Goal: Task Accomplishment & Management: Complete application form

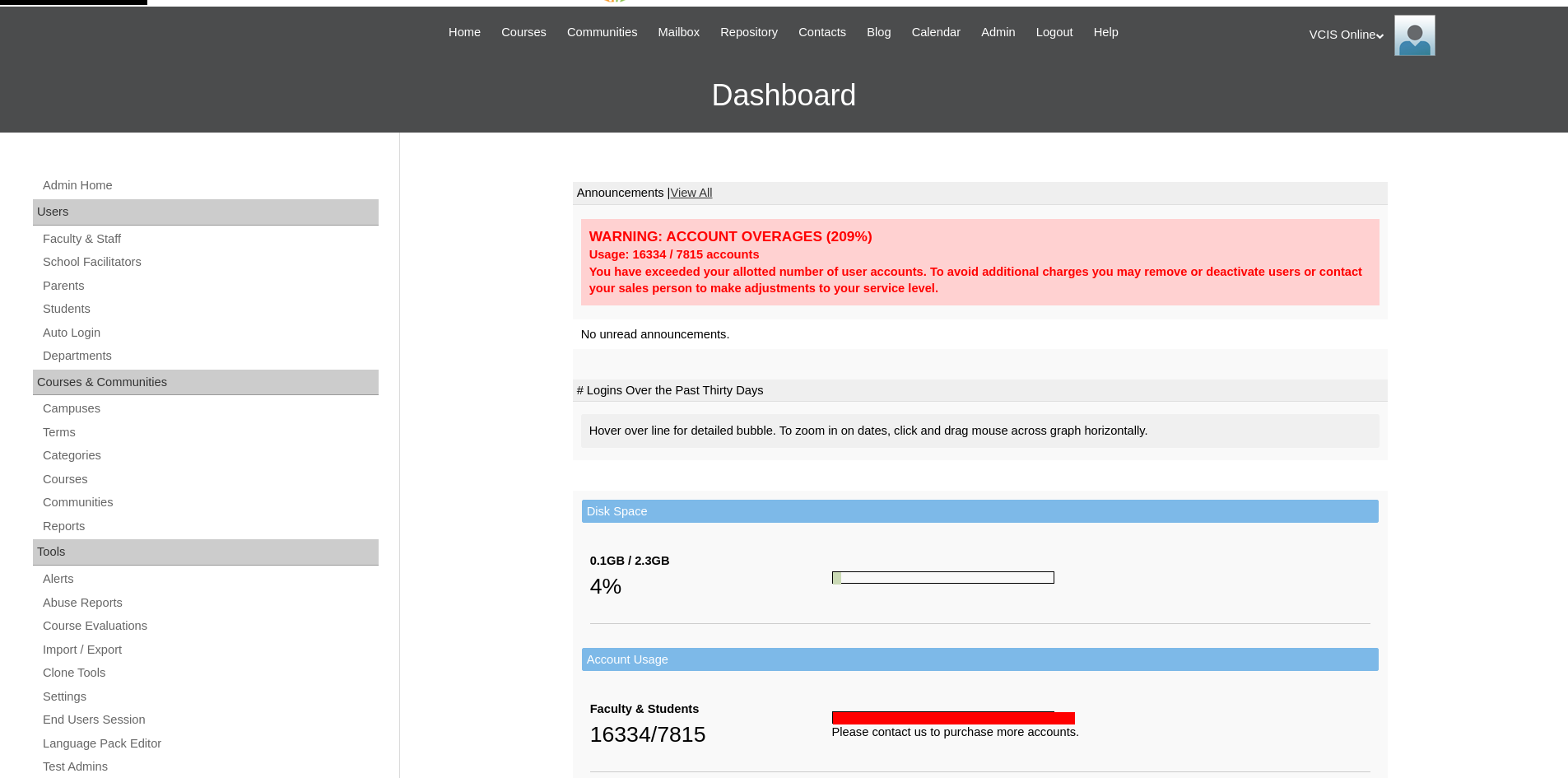
scroll to position [82, 0]
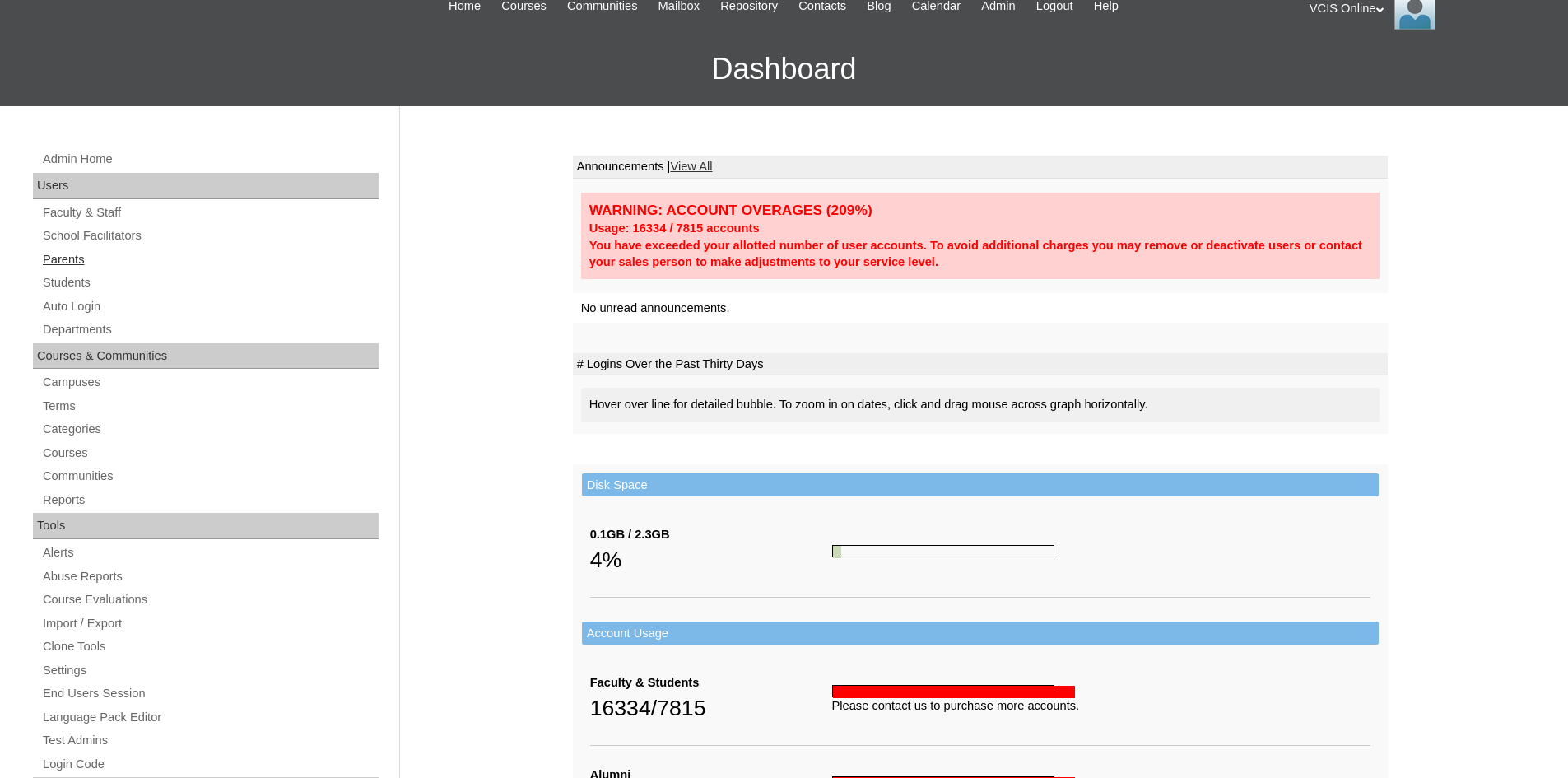
click at [70, 260] on link "Parents" at bounding box center [210, 259] width 338 height 20
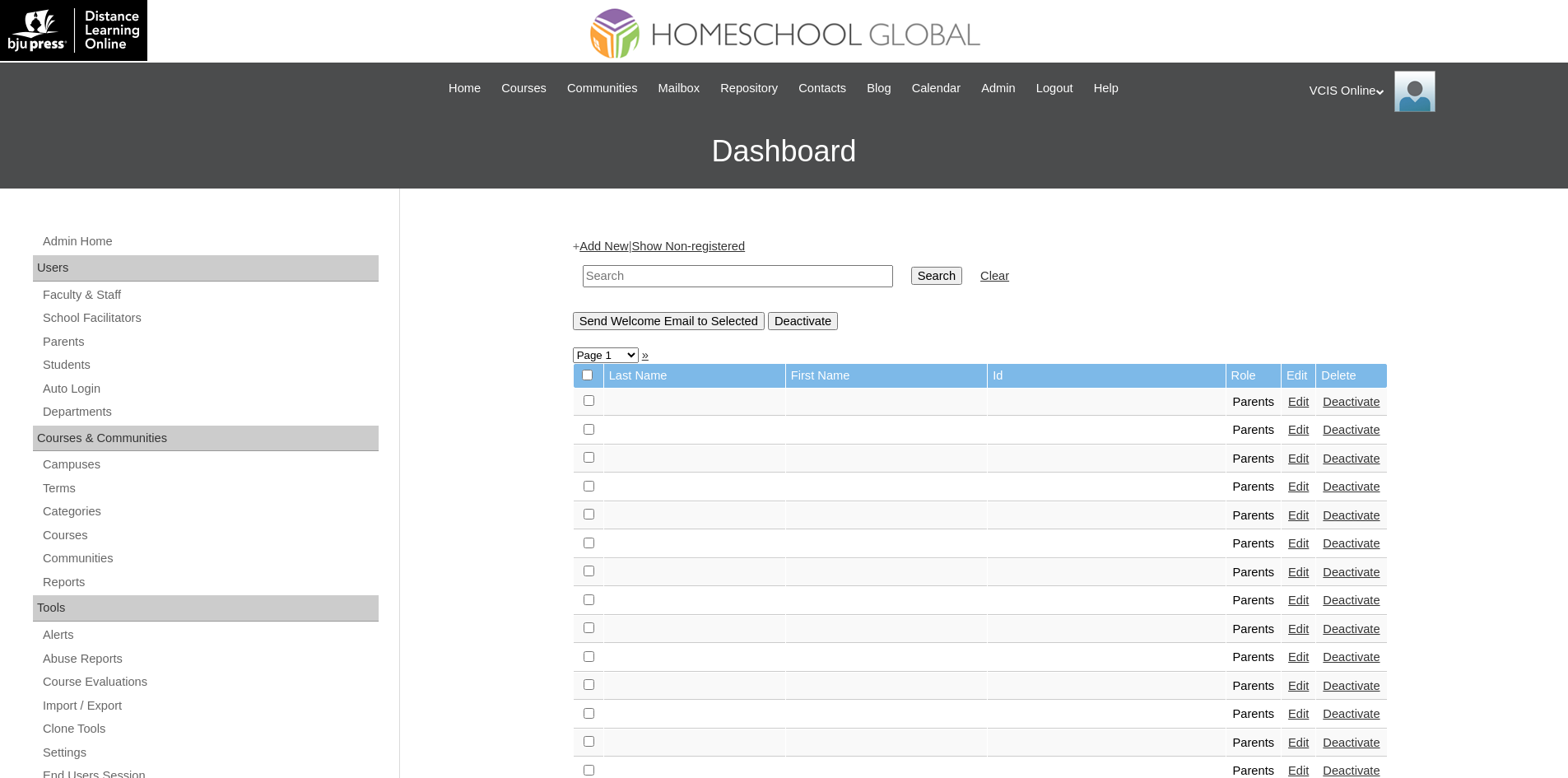
click at [620, 239] on link "Add New" at bounding box center [604, 245] width 49 height 13
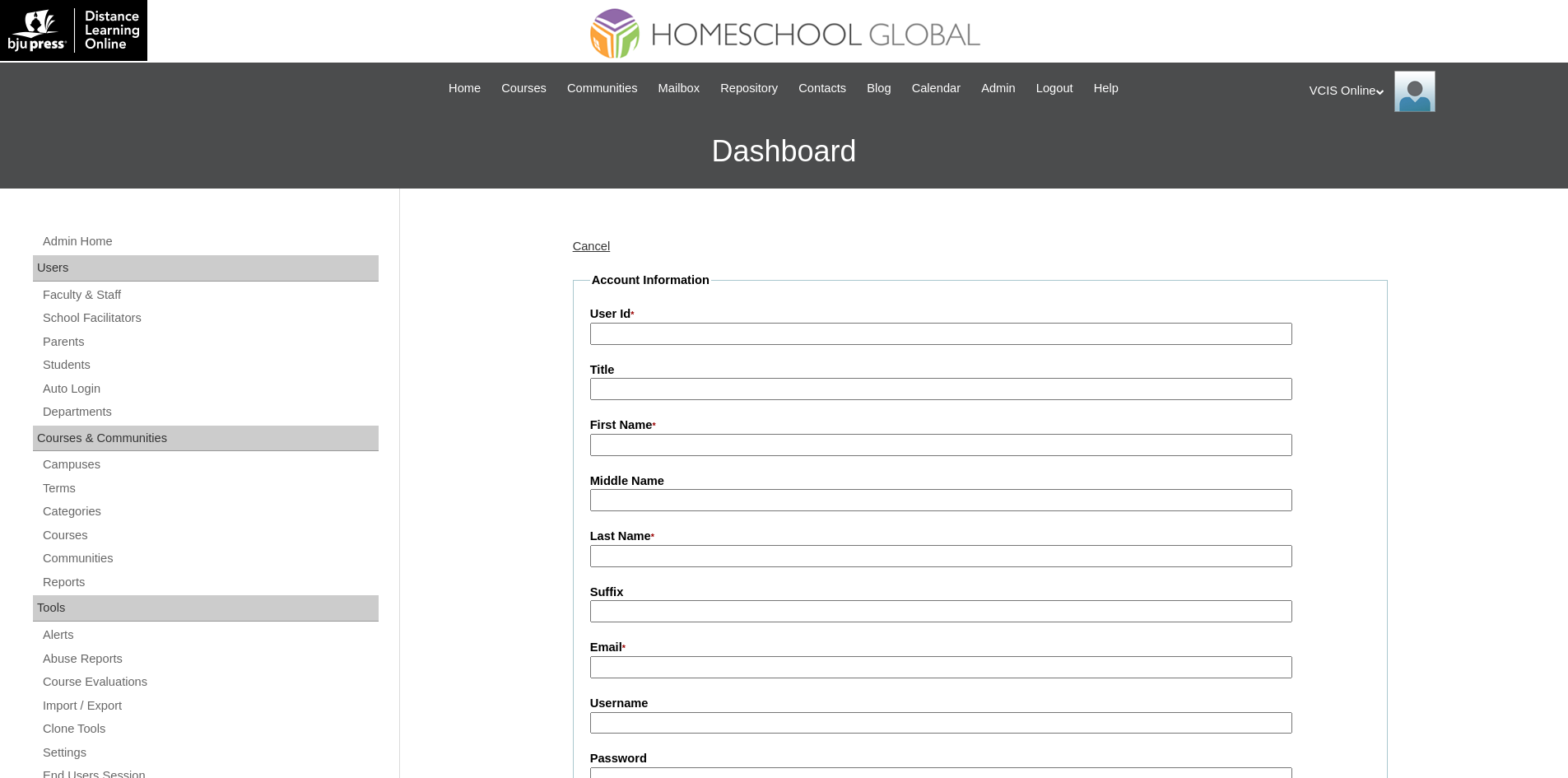
click at [643, 448] on input "First Name *" at bounding box center [941, 444] width 702 height 22
paste input "Mary Anne Bongat"
drag, startPoint x: 718, startPoint y: 436, endPoint x: 662, endPoint y: 430, distance: 56.3
click at [662, 430] on div "First Name * Mary Anne Bongat" at bounding box center [980, 436] width 780 height 39
type input "Mary Anne"
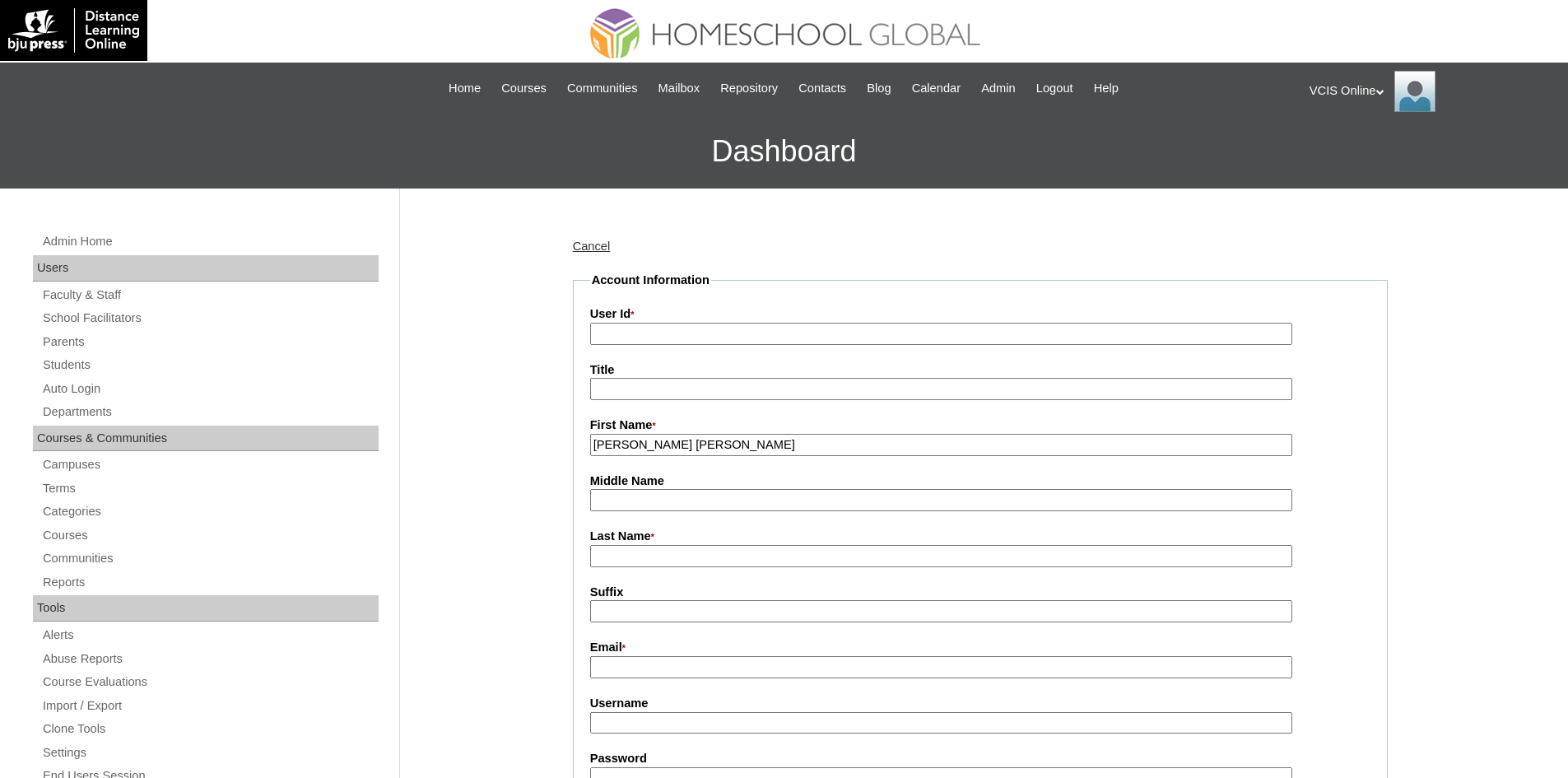
click at [606, 548] on input "Last Name *" at bounding box center [941, 555] width 702 height 22
paste input "Bongat"
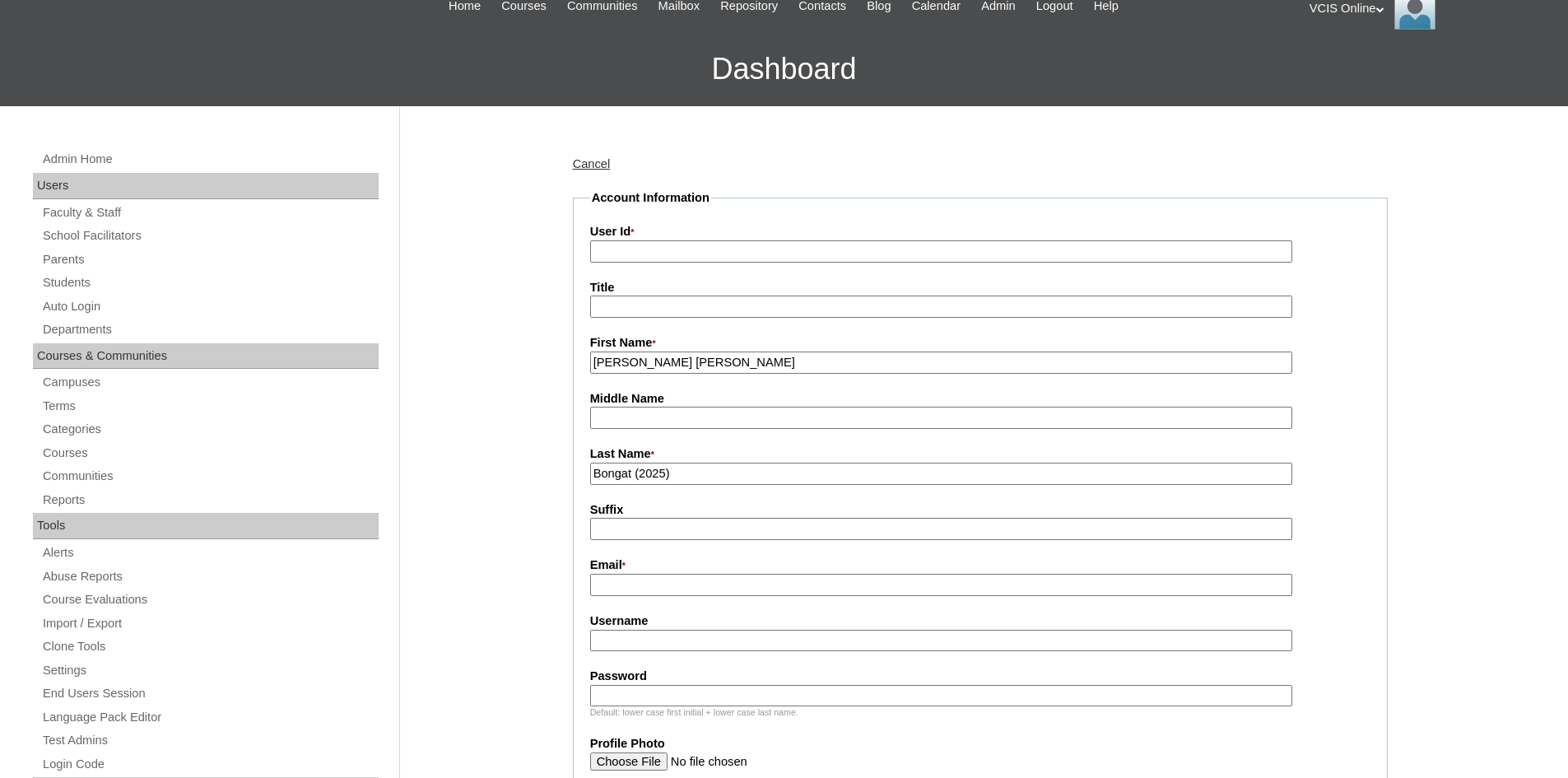
type input "Bongat (2025)"
click at [656, 581] on input "Email *" at bounding box center [941, 585] width 702 height 22
click at [607, 594] on input "Email *" at bounding box center [941, 585] width 702 height 22
paste input "[EMAIL_ADDRESS][DOMAIN_NAME]"
type input "maryanneunidad1479@gmail.com"
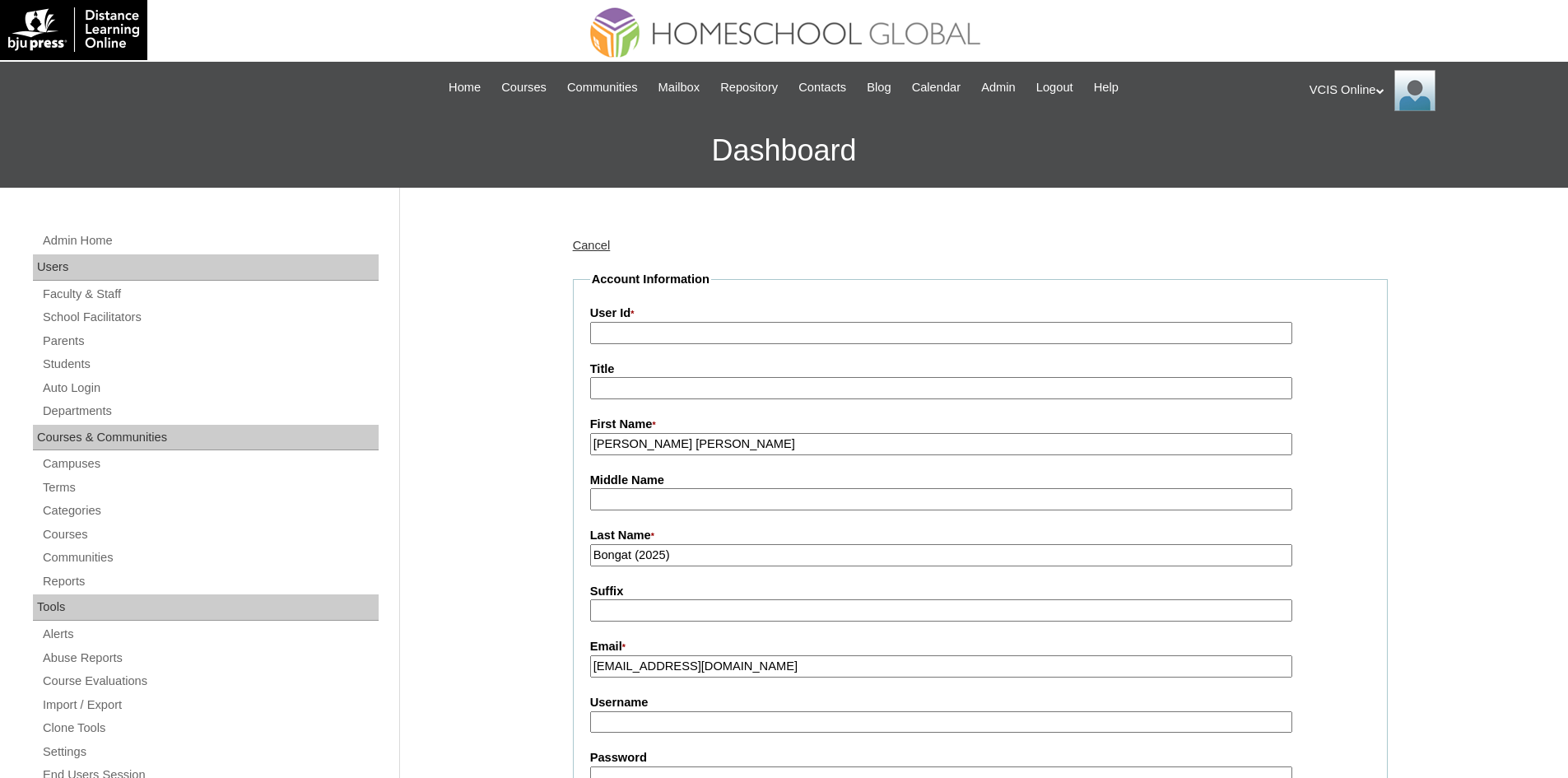
scroll to position [0, 0]
click at [666, 344] on input "User Id *" at bounding box center [941, 334] width 702 height 22
paste input "VCIS019-7A-PA2025"
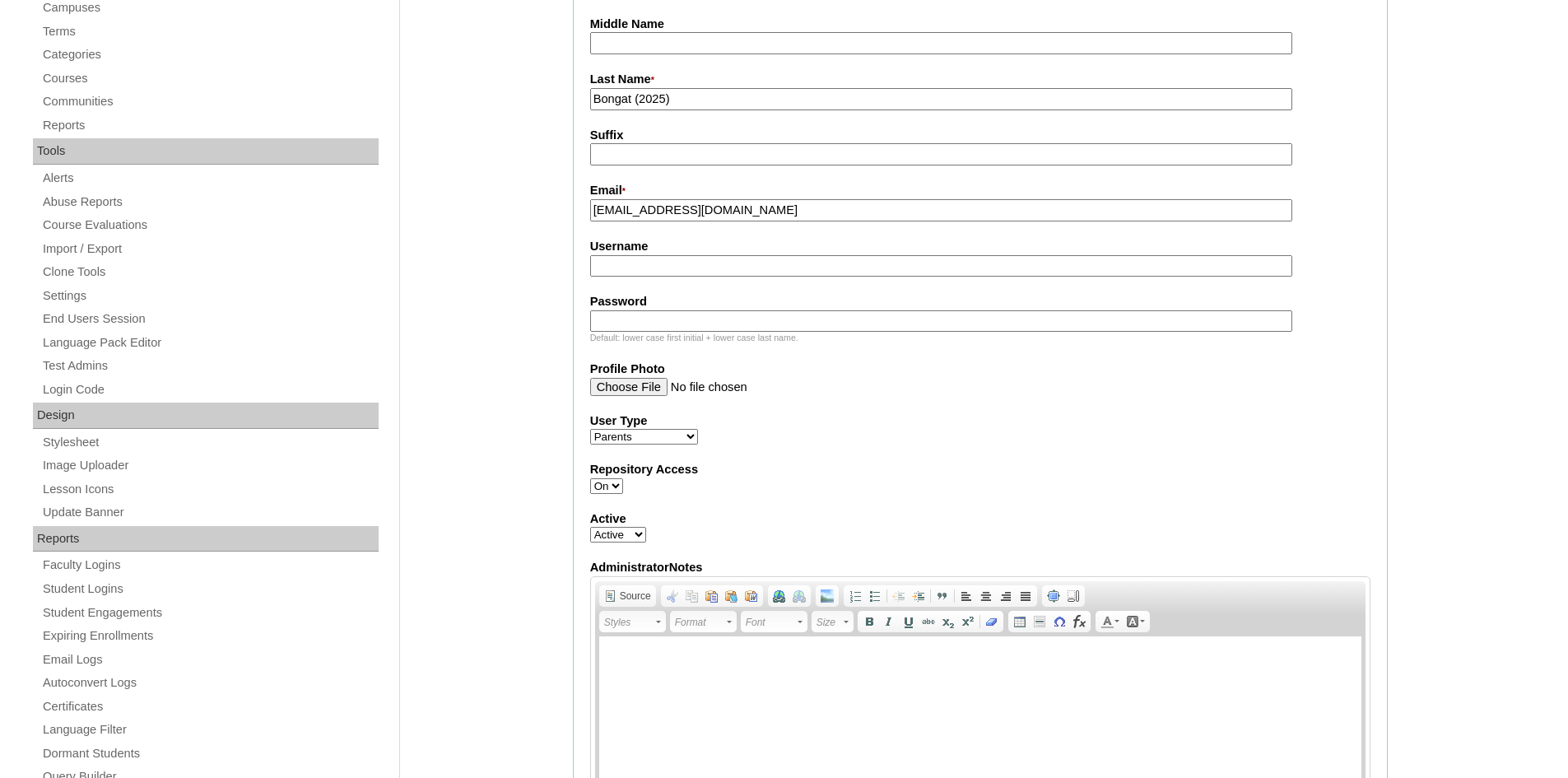
scroll to position [494, 0]
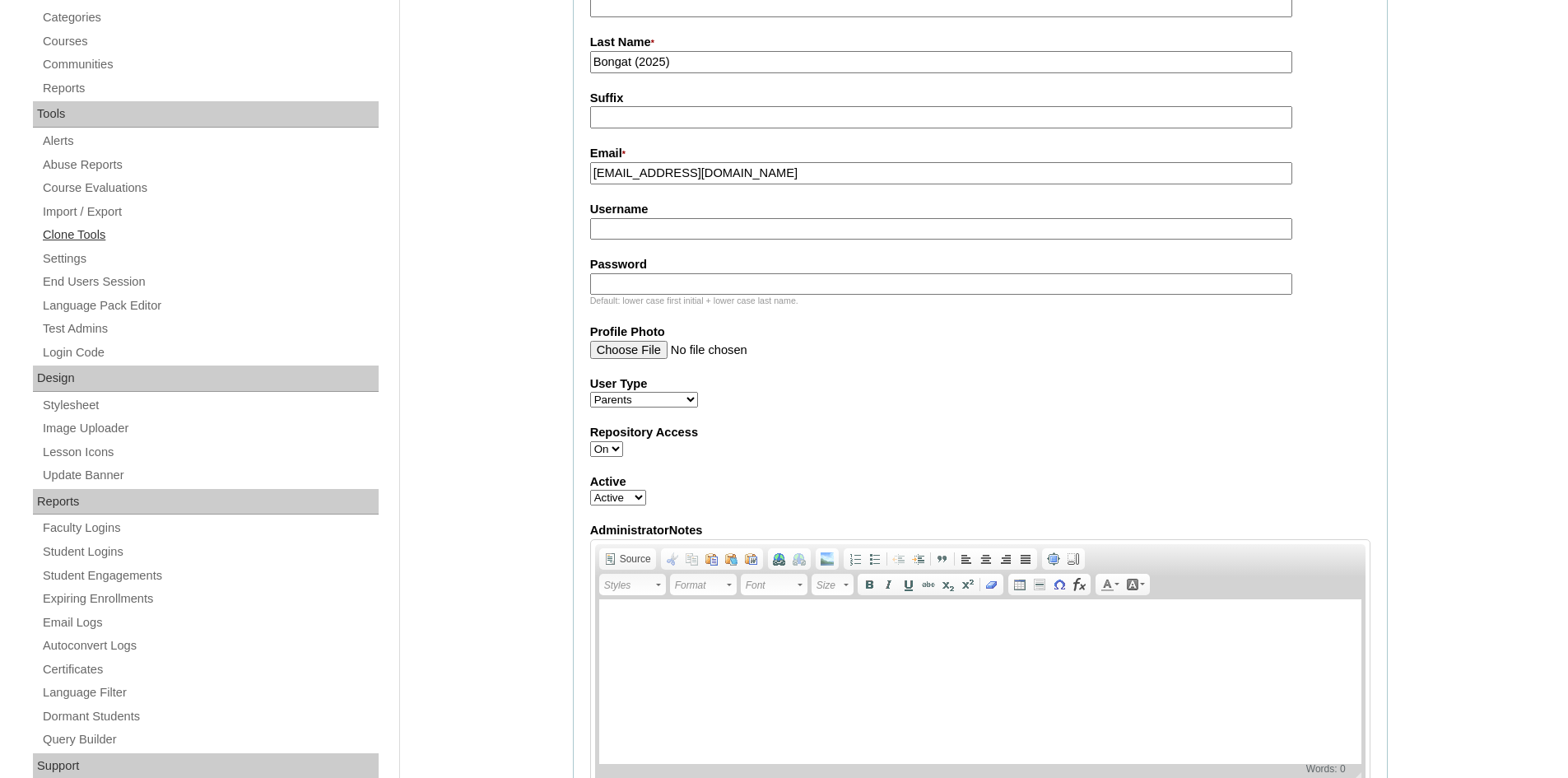
type input "VCIS019-7A-PA2025"
click at [633, 218] on label "Username" at bounding box center [980, 210] width 780 height 18
click at [633, 218] on input "Username" at bounding box center [941, 228] width 702 height 22
paste input "mabongat2025"
type input "mabongat2025"
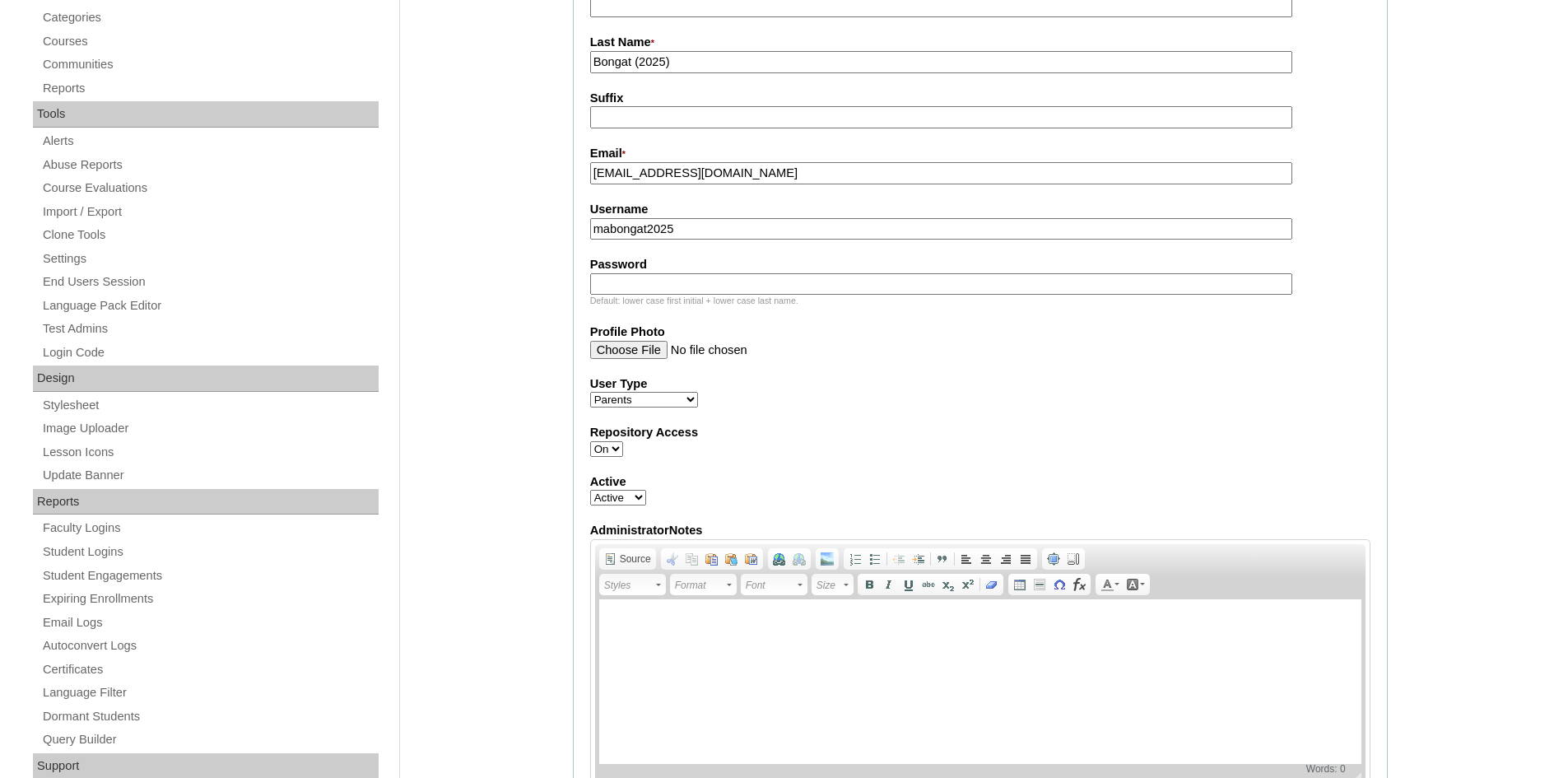
click at [670, 285] on input "Password" at bounding box center [941, 284] width 702 height 22
paste input "HSn7as"
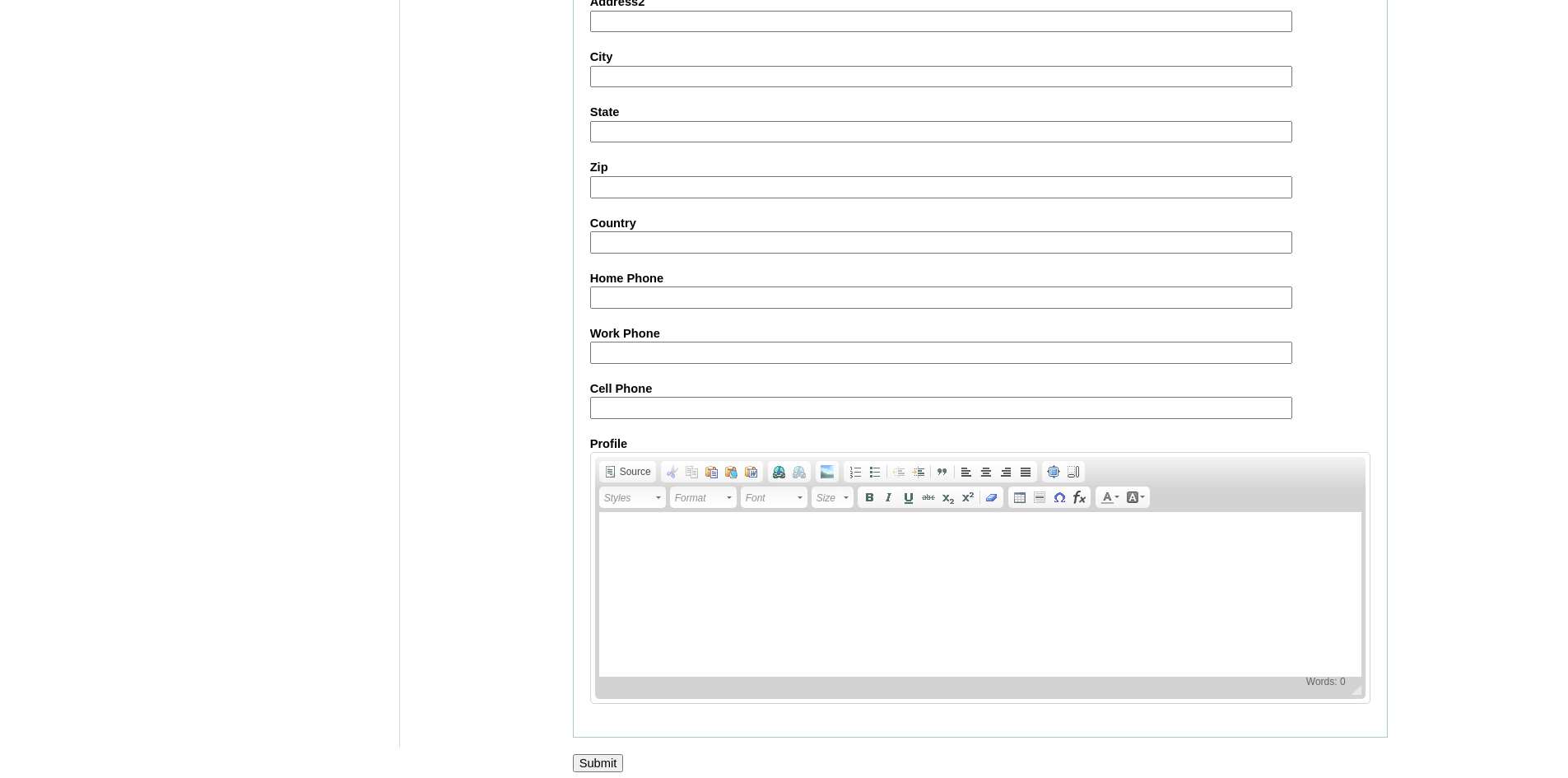
scroll to position [1447, 0]
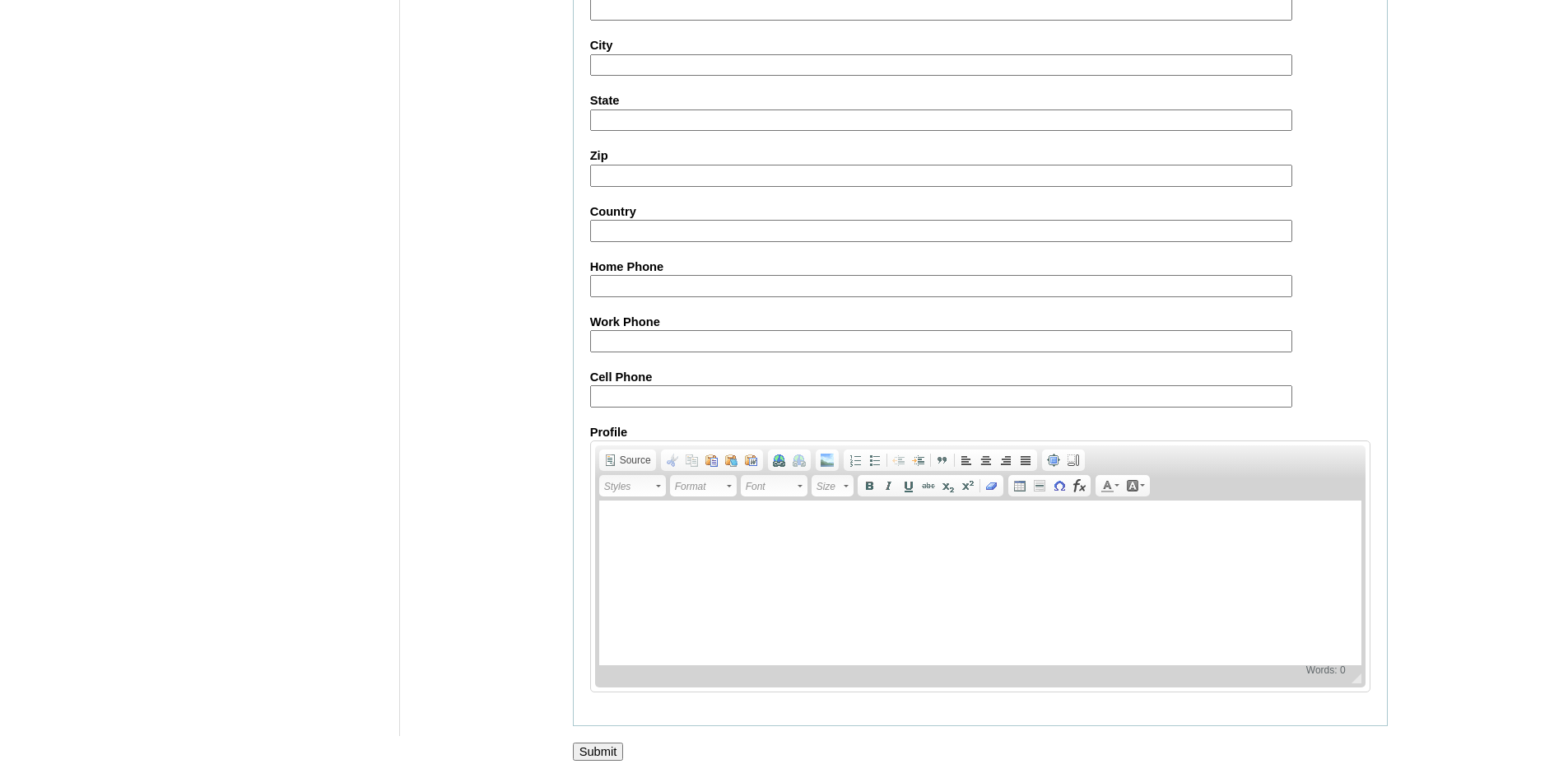
type input "HSn7as"
click at [590, 749] on input "Submit" at bounding box center [598, 752] width 51 height 19
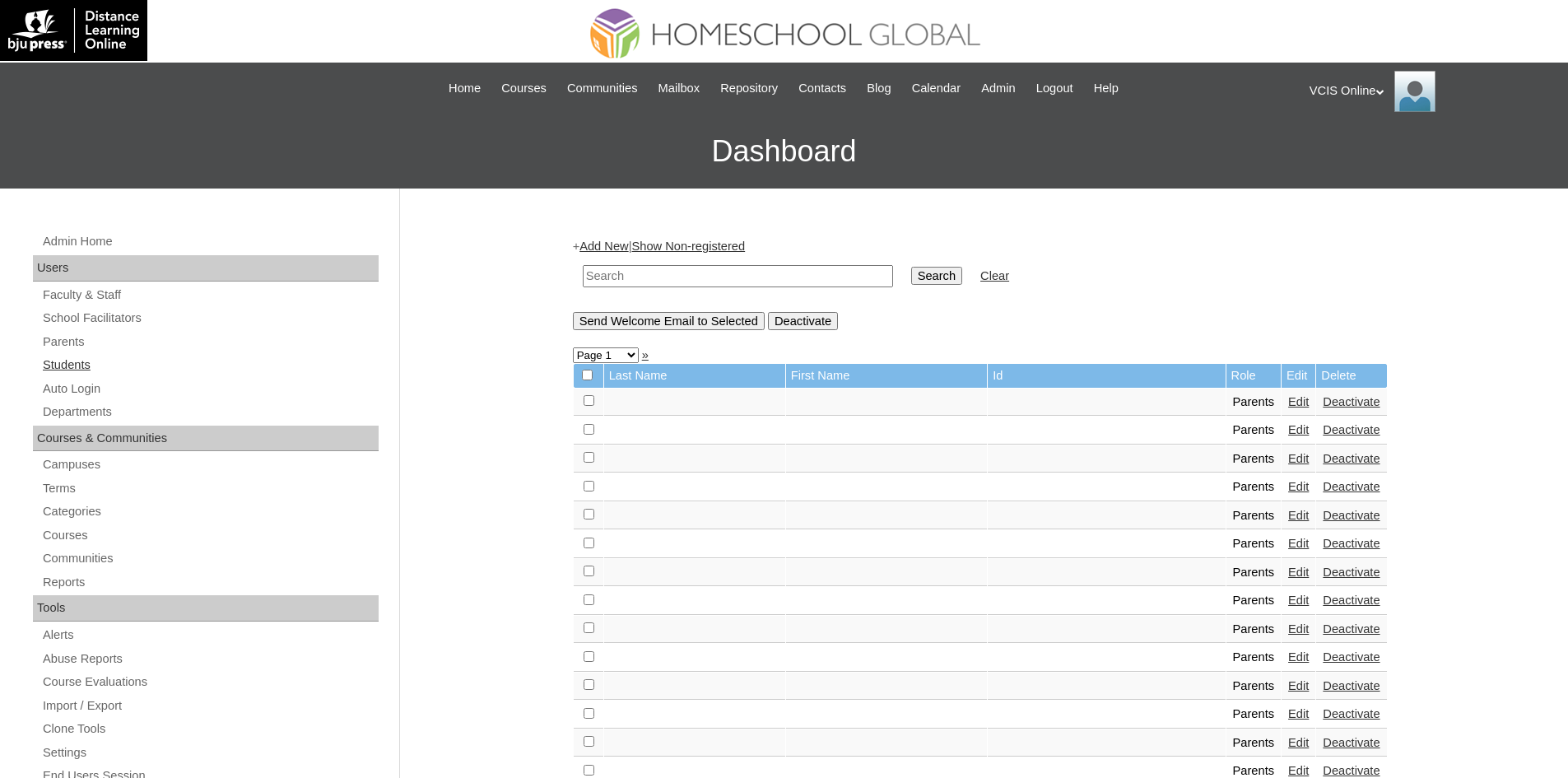
click at [70, 364] on link "Students" at bounding box center [210, 364] width 338 height 20
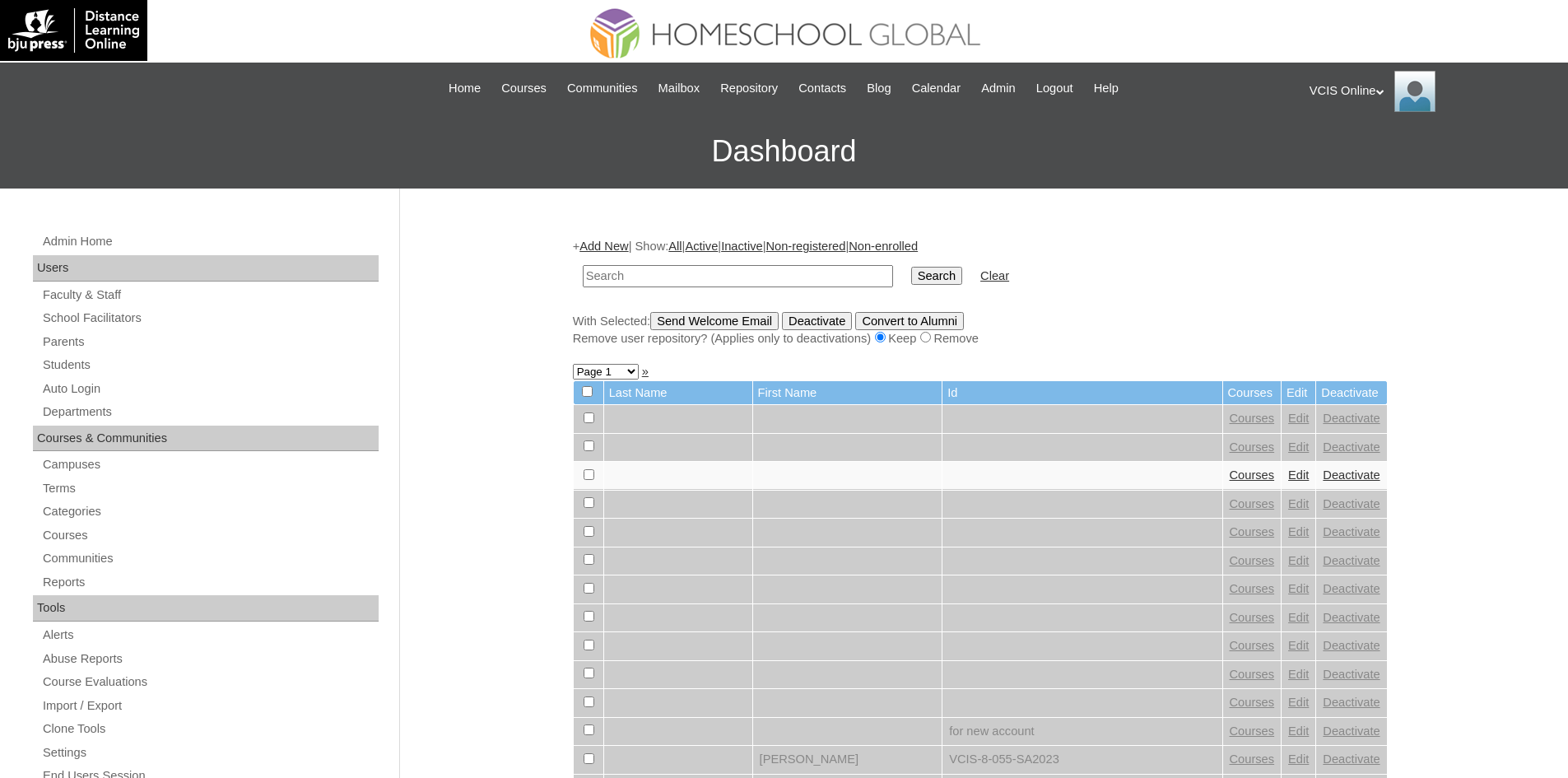
click at [739, 270] on input "text" at bounding box center [738, 276] width 310 height 22
click at [604, 241] on link "Add New" at bounding box center [604, 245] width 49 height 13
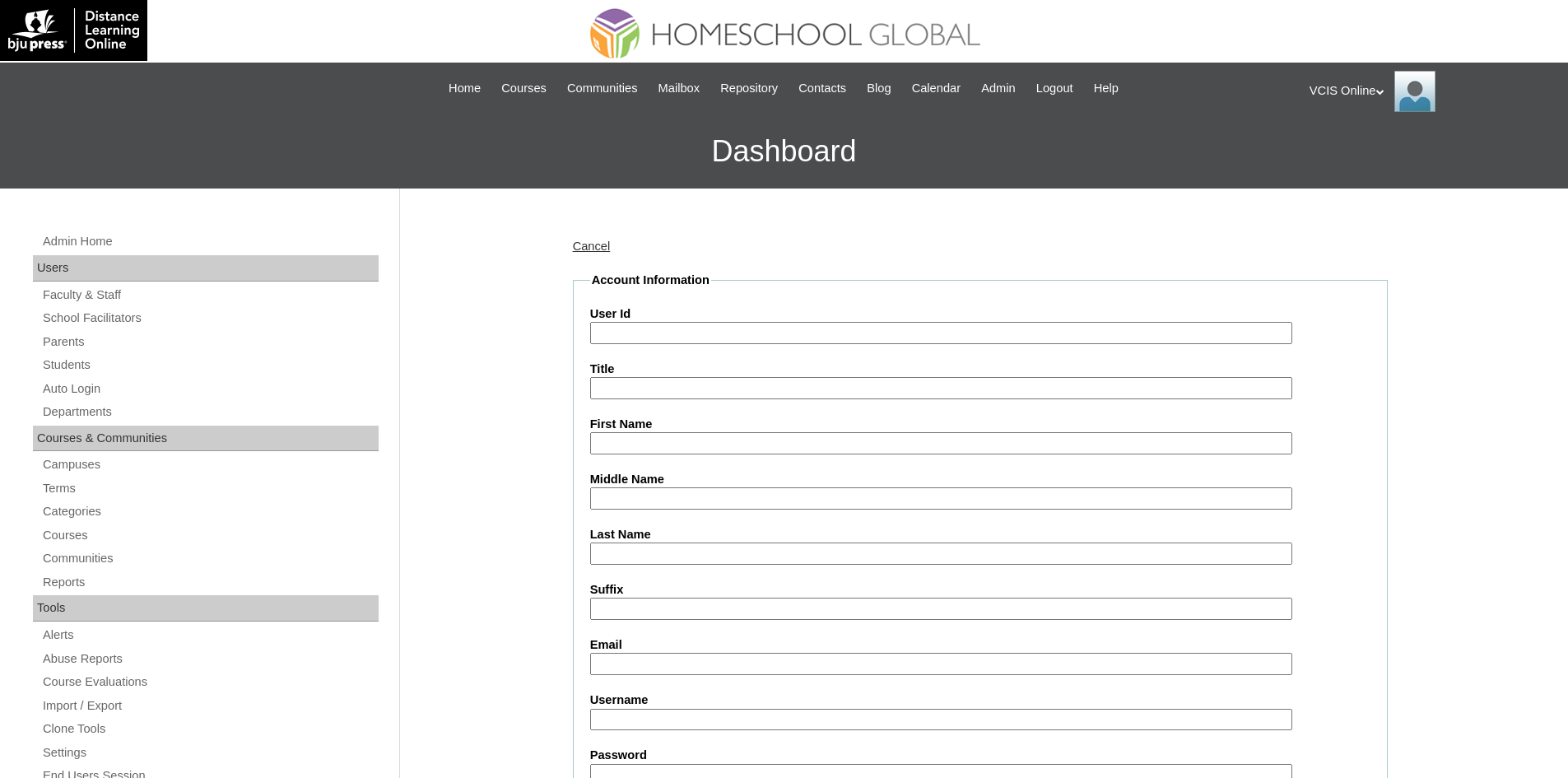
click at [618, 333] on input "User Id" at bounding box center [941, 333] width 702 height 22
paste input "VCIS019-7A-SA2025"
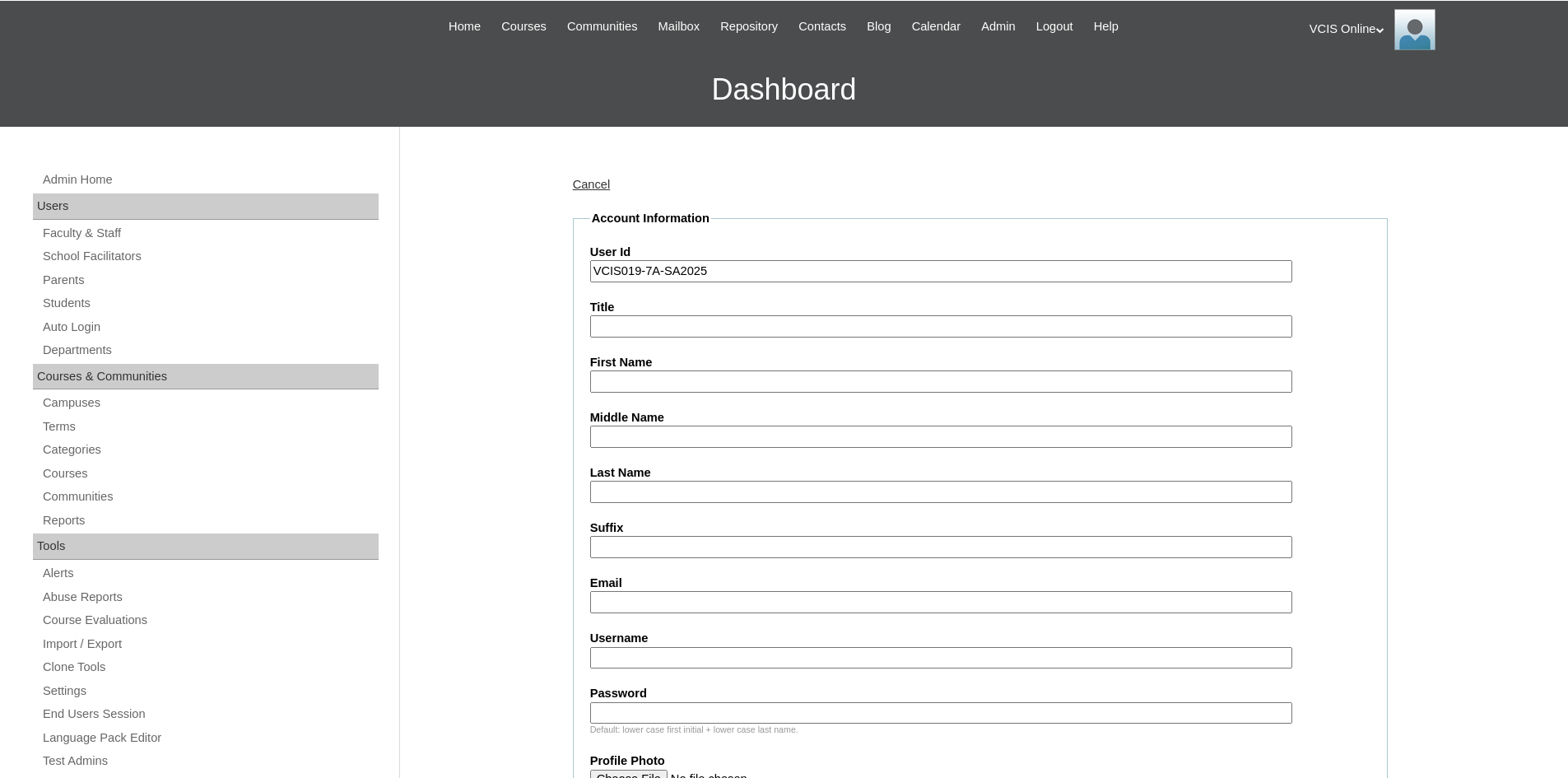
scroll to position [165, 0]
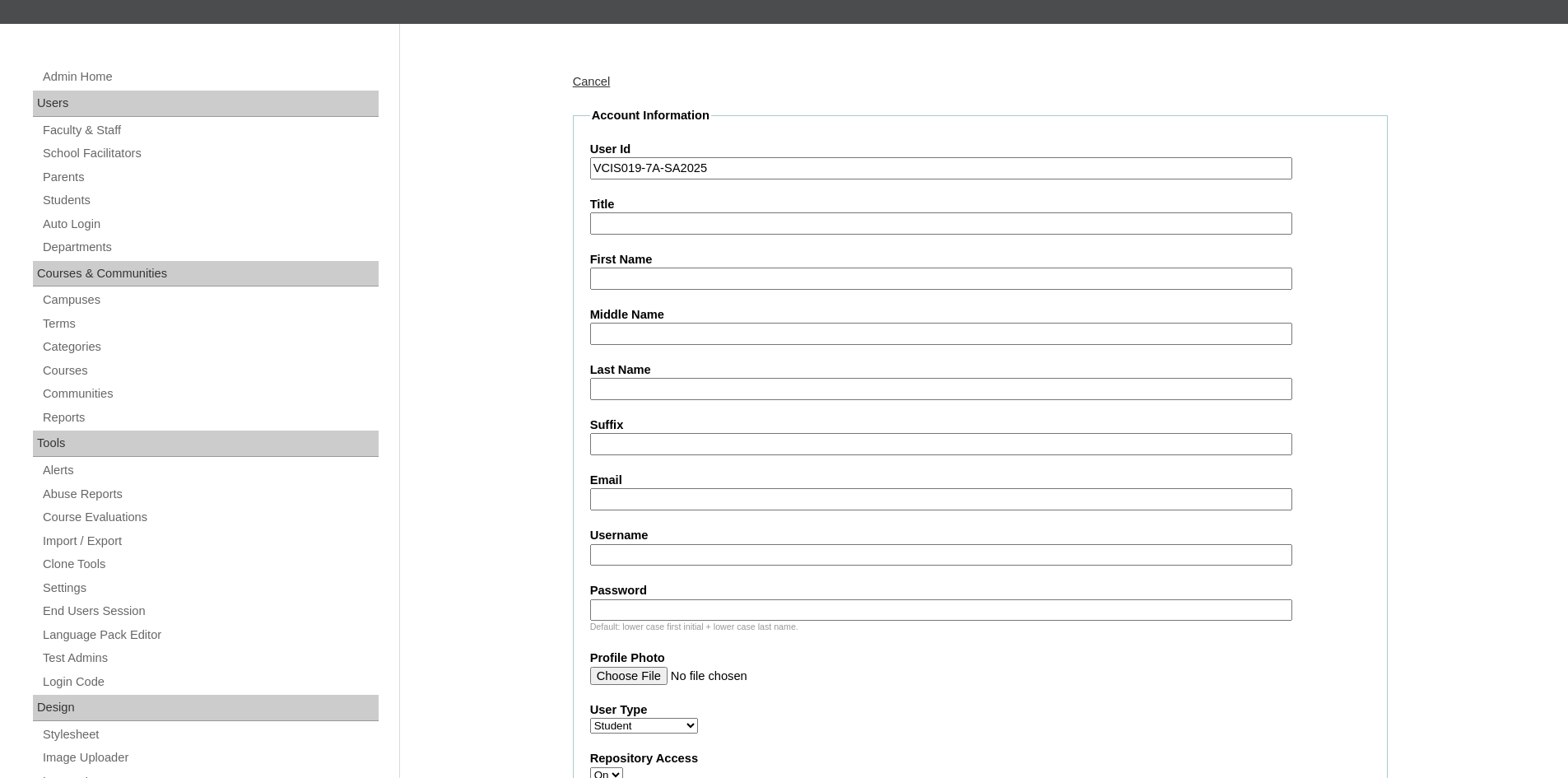
type input "VCIS019-7A-SA2025"
click at [633, 277] on input "First Name" at bounding box center [941, 278] width 702 height 22
paste input "Jillian Aden Unidad"
drag, startPoint x: 732, startPoint y: 270, endPoint x: 670, endPoint y: 270, distance: 62.0
click at [670, 270] on input "Jillian Aden Unidad" at bounding box center [941, 278] width 702 height 22
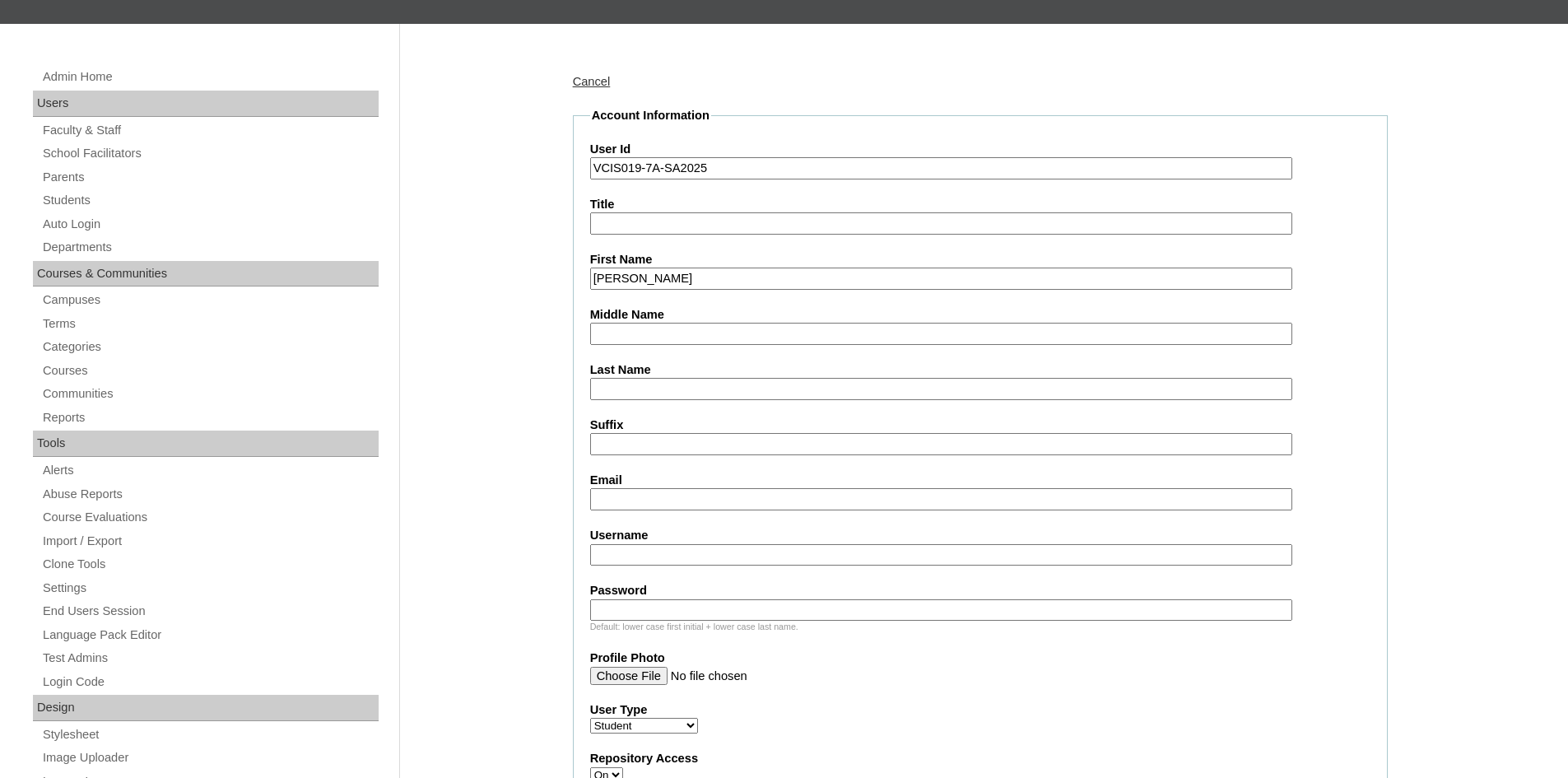
type input "Jillian Aden"
click at [620, 388] on input "Last Name" at bounding box center [941, 389] width 702 height 22
paste input "Unidad"
type input "Unidad 2025"
click at [640, 501] on input "Email" at bounding box center [941, 499] width 702 height 22
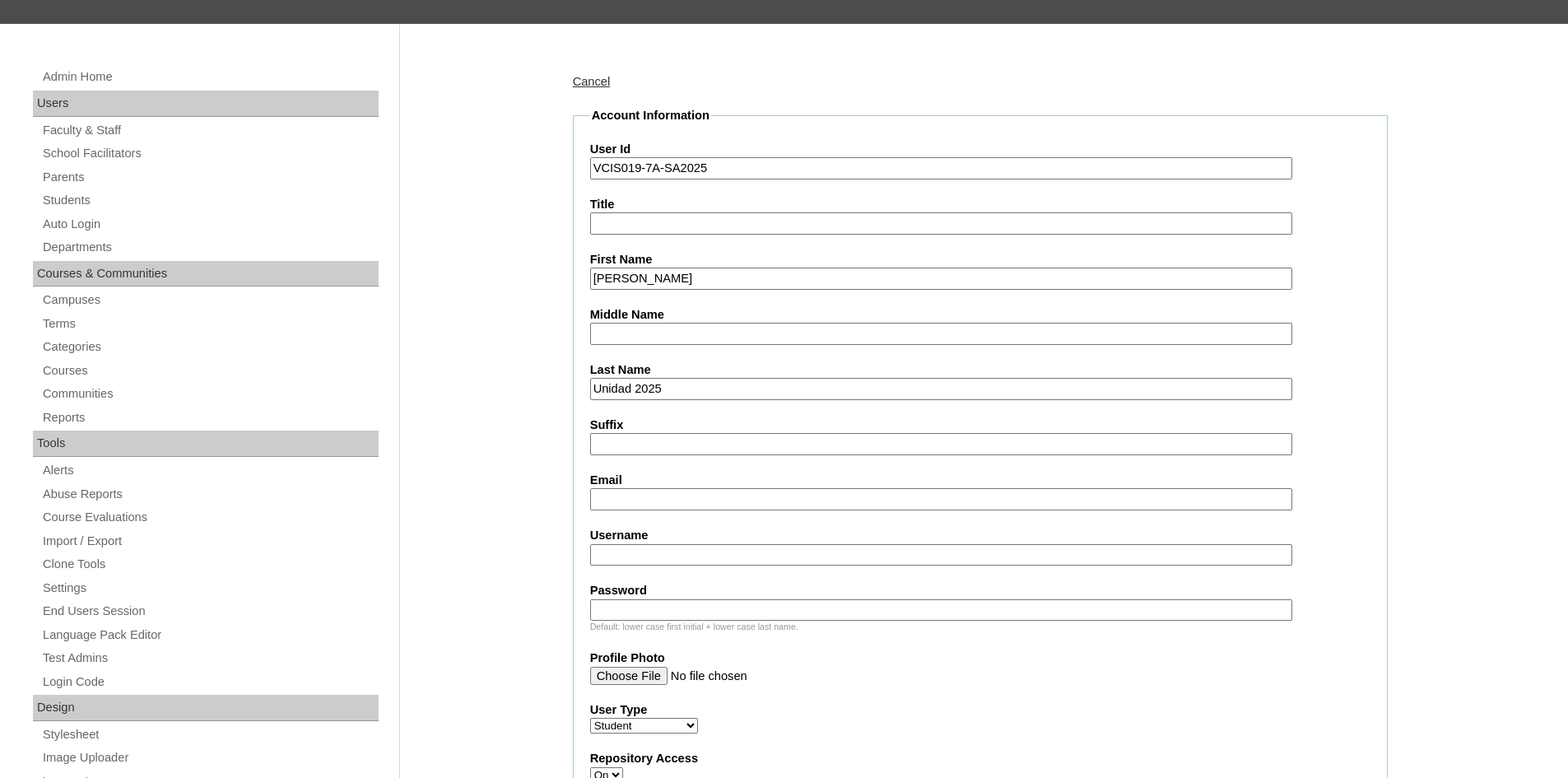
click at [643, 497] on input "Email" at bounding box center [941, 499] width 702 height 22
paste input "maryanneunidad1479@gmail.com"
type input "maryanneunidad1479@gmail.com"
click at [647, 553] on input "Username" at bounding box center [941, 554] width 702 height 22
paste input "jaunidad2025"
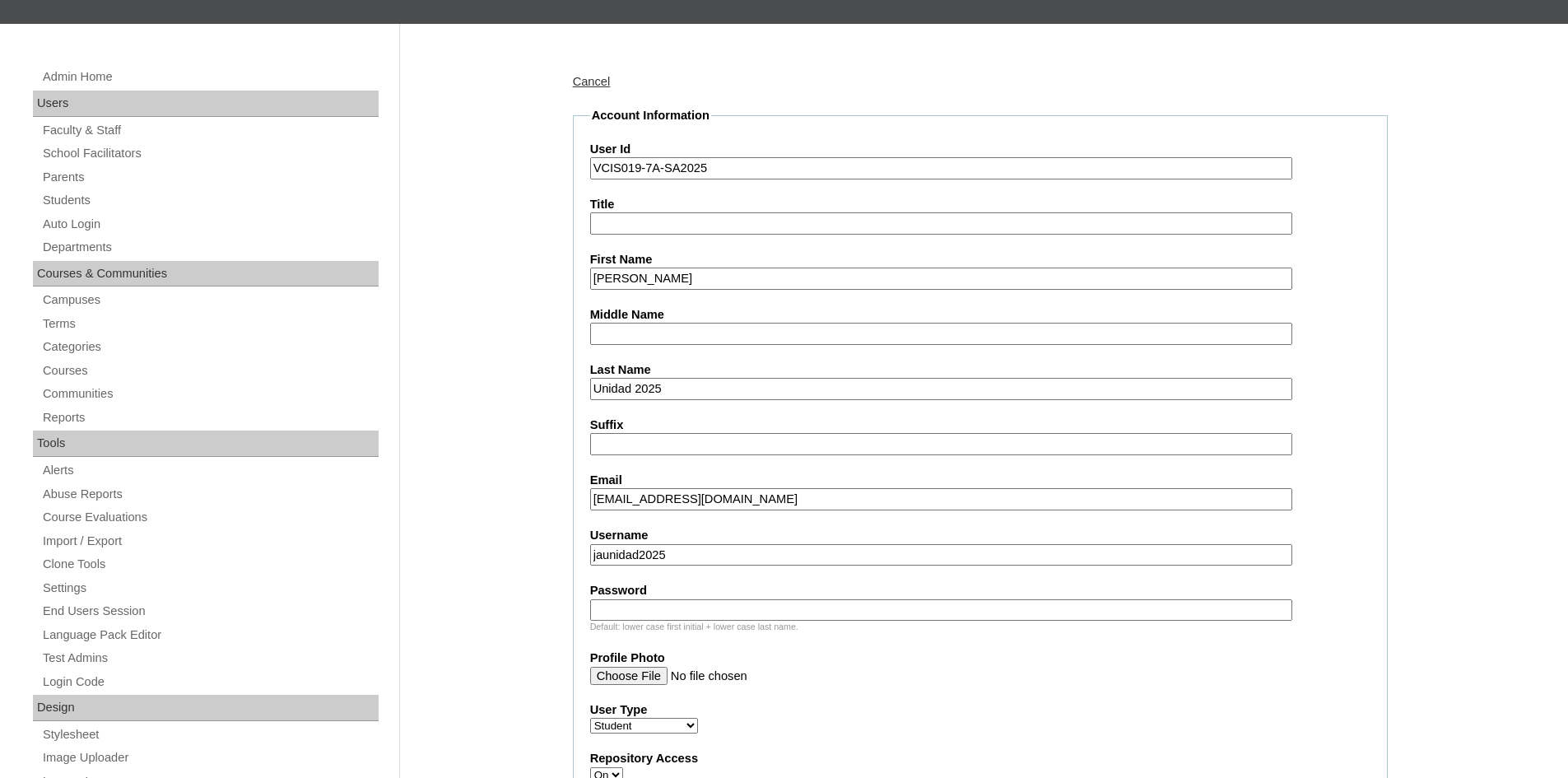
type input "jaunidad2025"
click at [638, 612] on input "Password" at bounding box center [941, 610] width 702 height 22
paste input "Sye93AD"
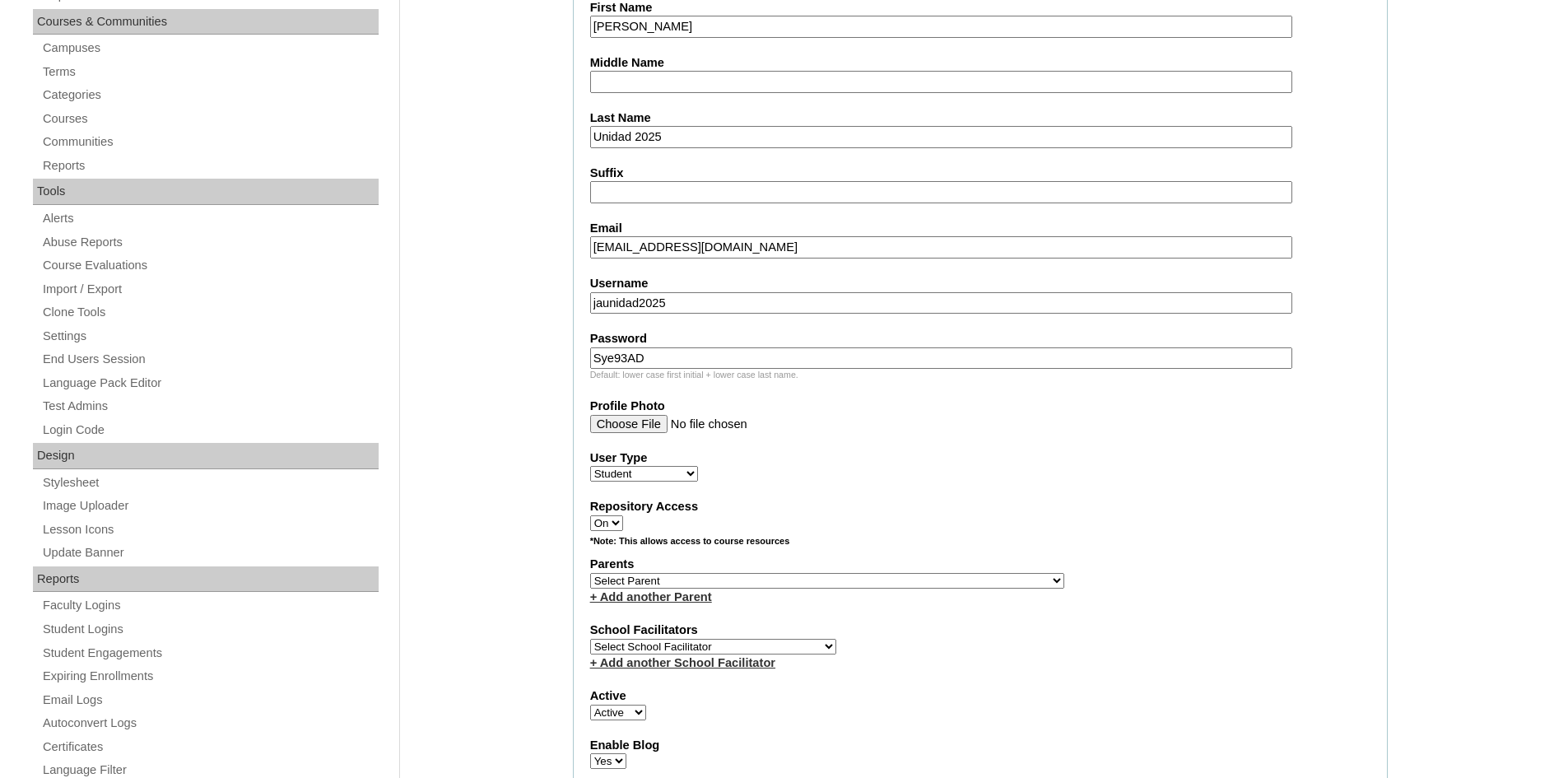
scroll to position [494, 0]
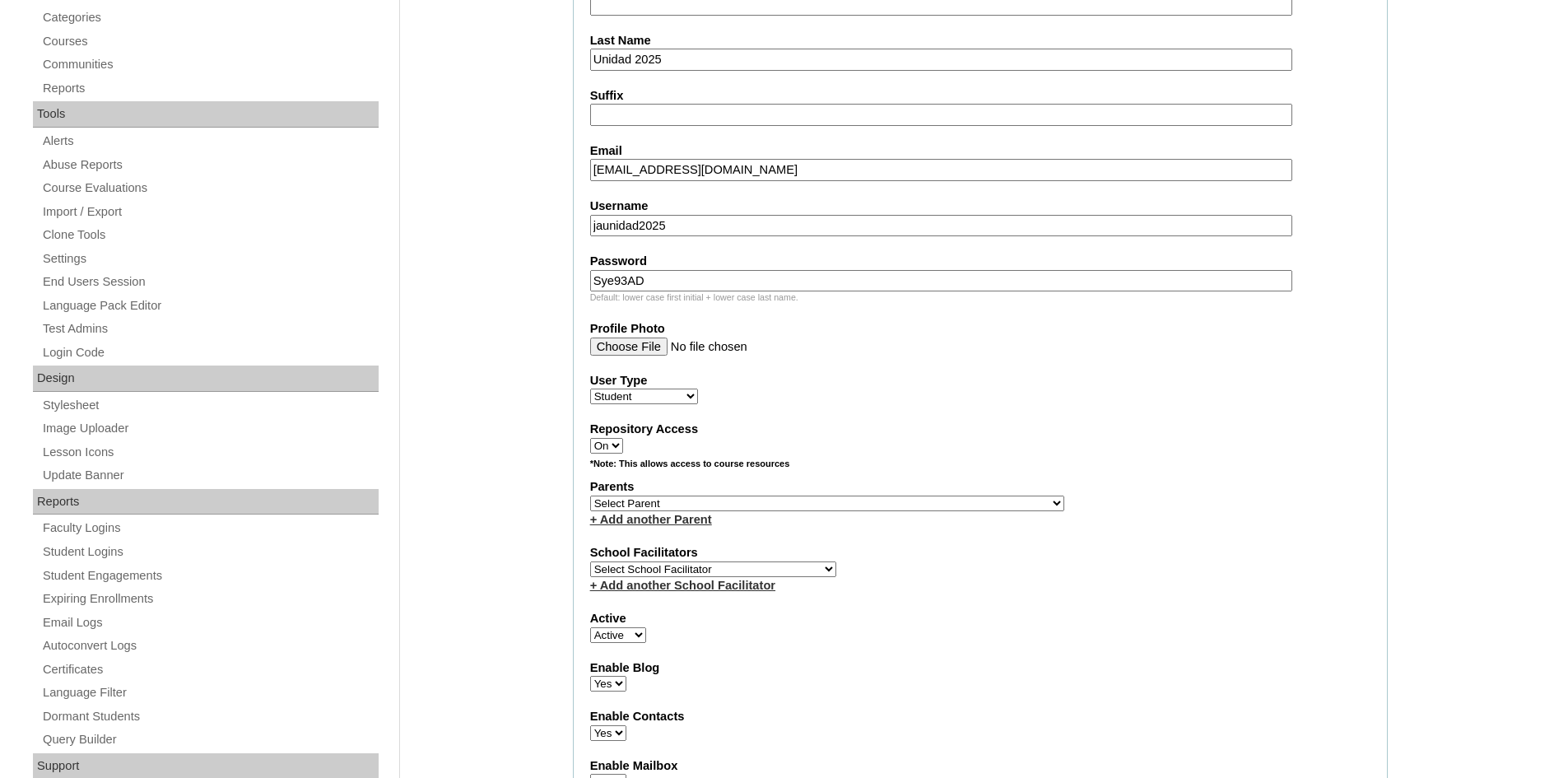
type input "Sye93AD"
click at [635, 502] on select "Select Parent , , , , , , , , , , , , , , , , , , , , , , , , , , , , , , , , ,…" at bounding box center [828, 504] width 475 height 16
select select "43434"
click at [591, 496] on select "Select Parent , , , , , , , , , , , , , , , , , , , , , , , , , , , , , , , , ,…" at bounding box center [828, 504] width 475 height 16
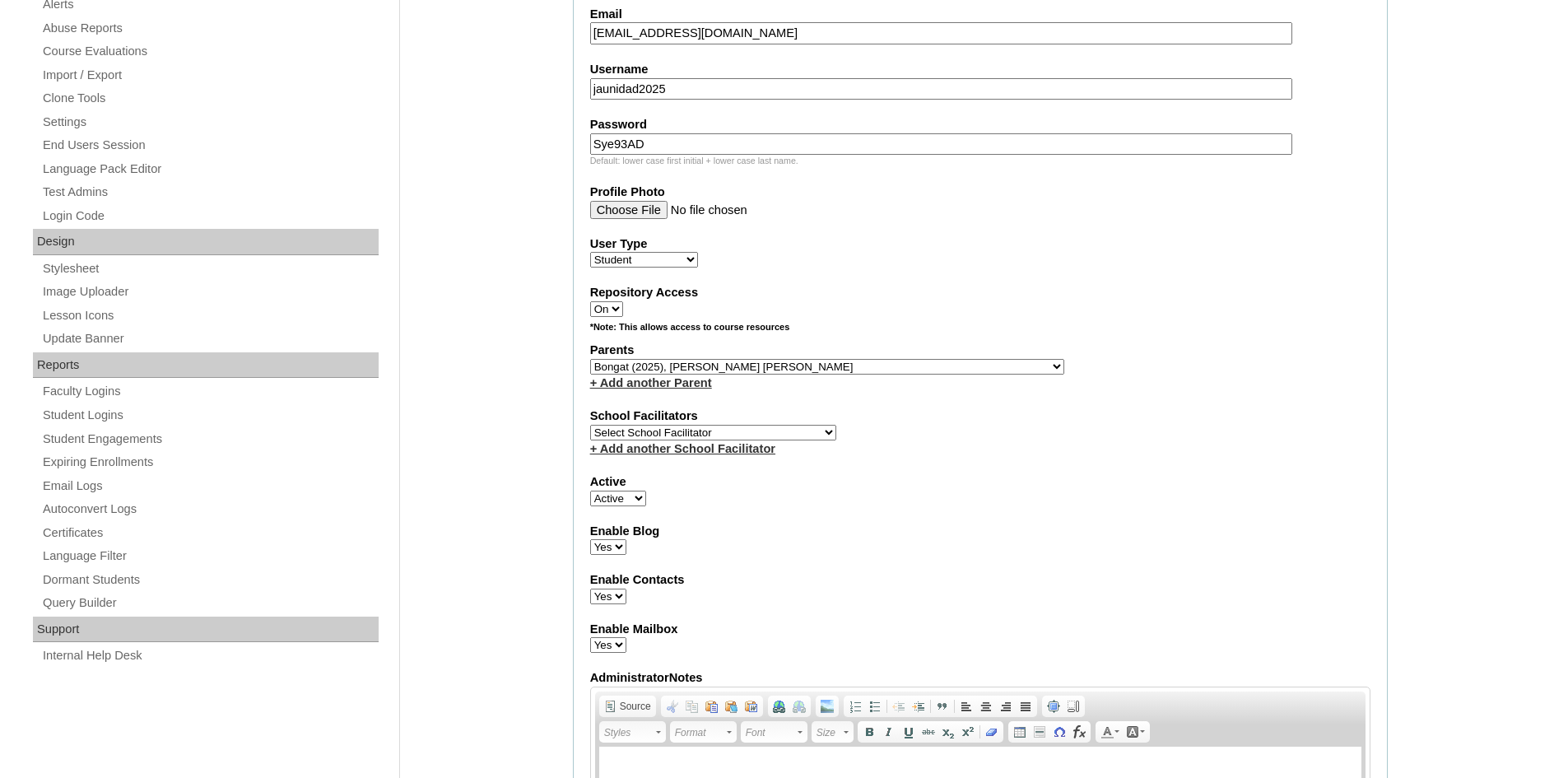
scroll to position [659, 0]
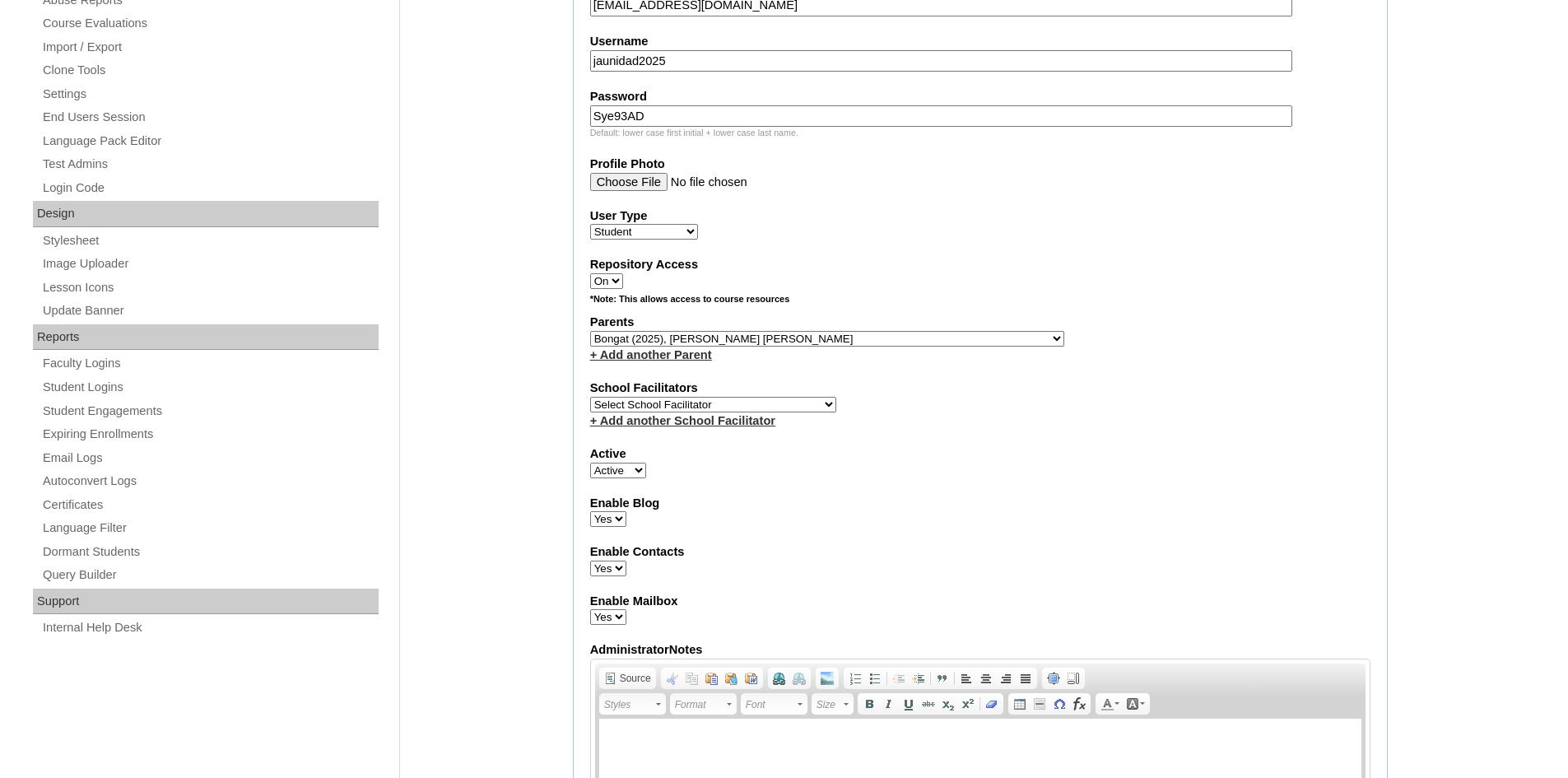
click at [670, 398] on select "Select School Facilitator Norman Añain Ruffa Abadijas Mary Abella Gloryfe Abion…" at bounding box center [714, 404] width 246 height 16
select select "39291"
click at [591, 396] on select "Select School Facilitator Norman Añain Ruffa Abadijas Mary Abella Gloryfe Abion…" at bounding box center [714, 404] width 246 height 16
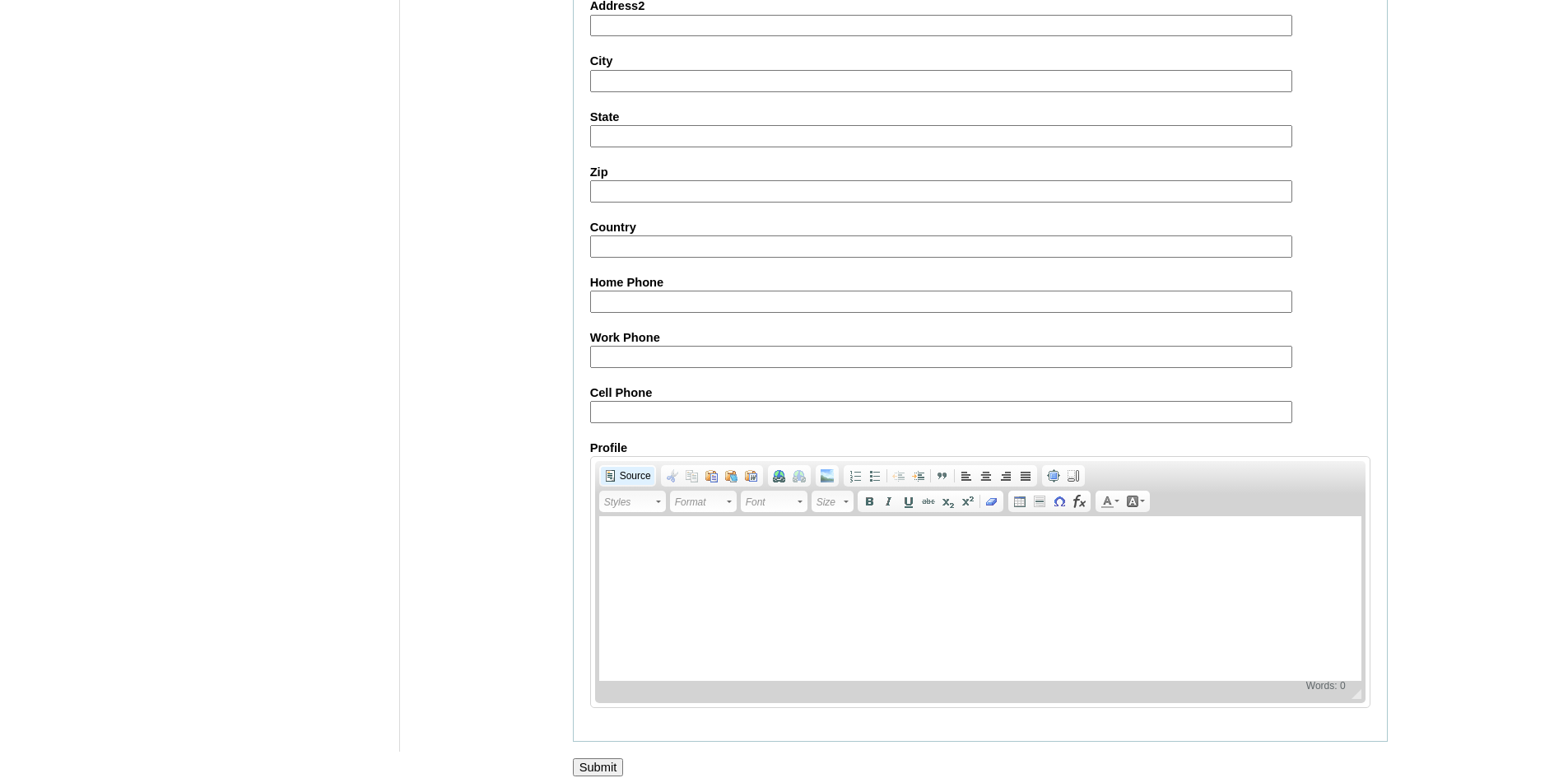
scroll to position [1727, 0]
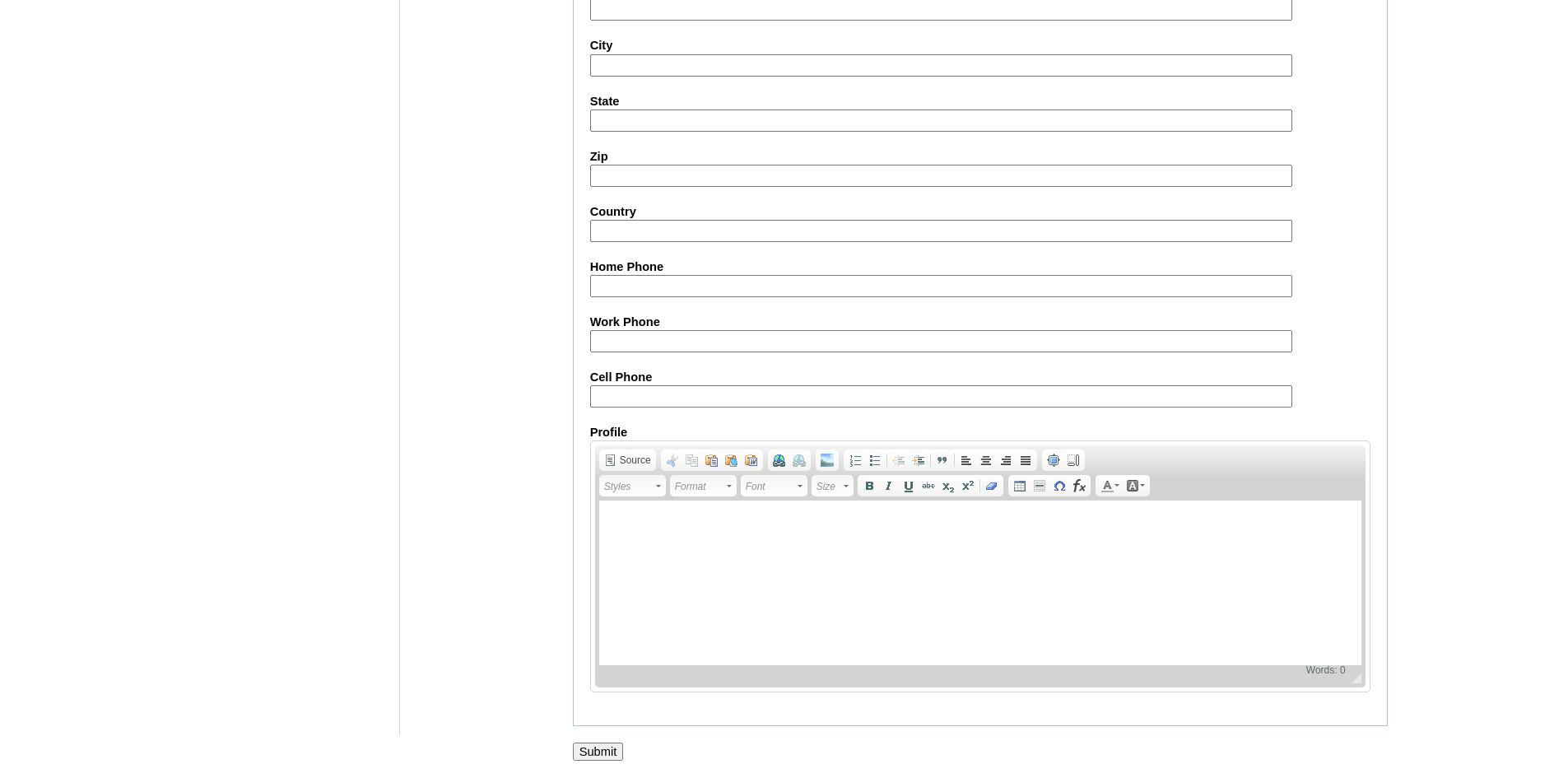
click at [594, 750] on input "Submit" at bounding box center [598, 752] width 51 height 19
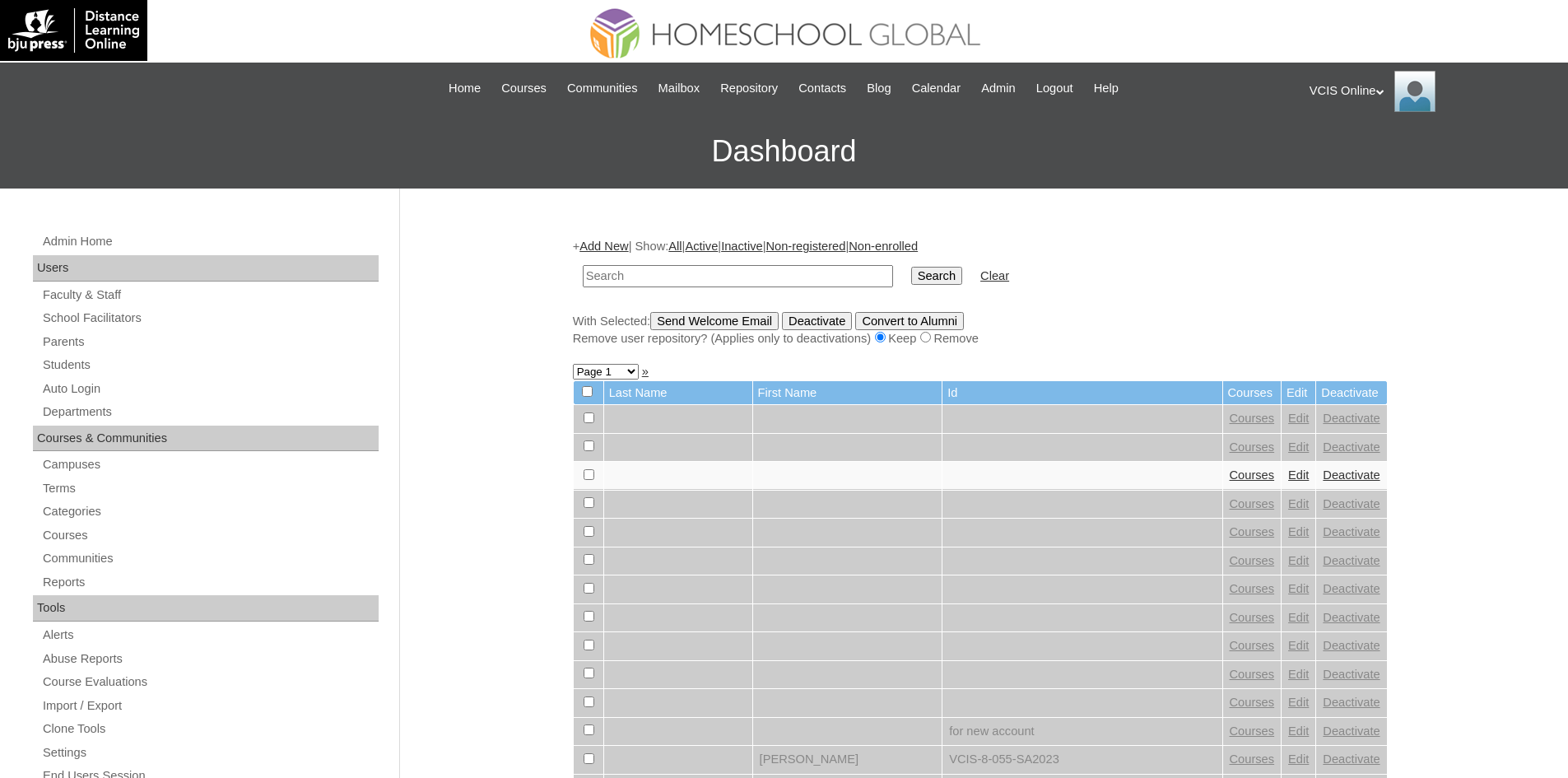
click at [622, 276] on input "text" at bounding box center [738, 276] width 310 height 22
paste input "VCIS019-7A-SA2025"
type input "VCIS019-7A-SA2025"
click at [911, 276] on input "Search" at bounding box center [936, 275] width 51 height 19
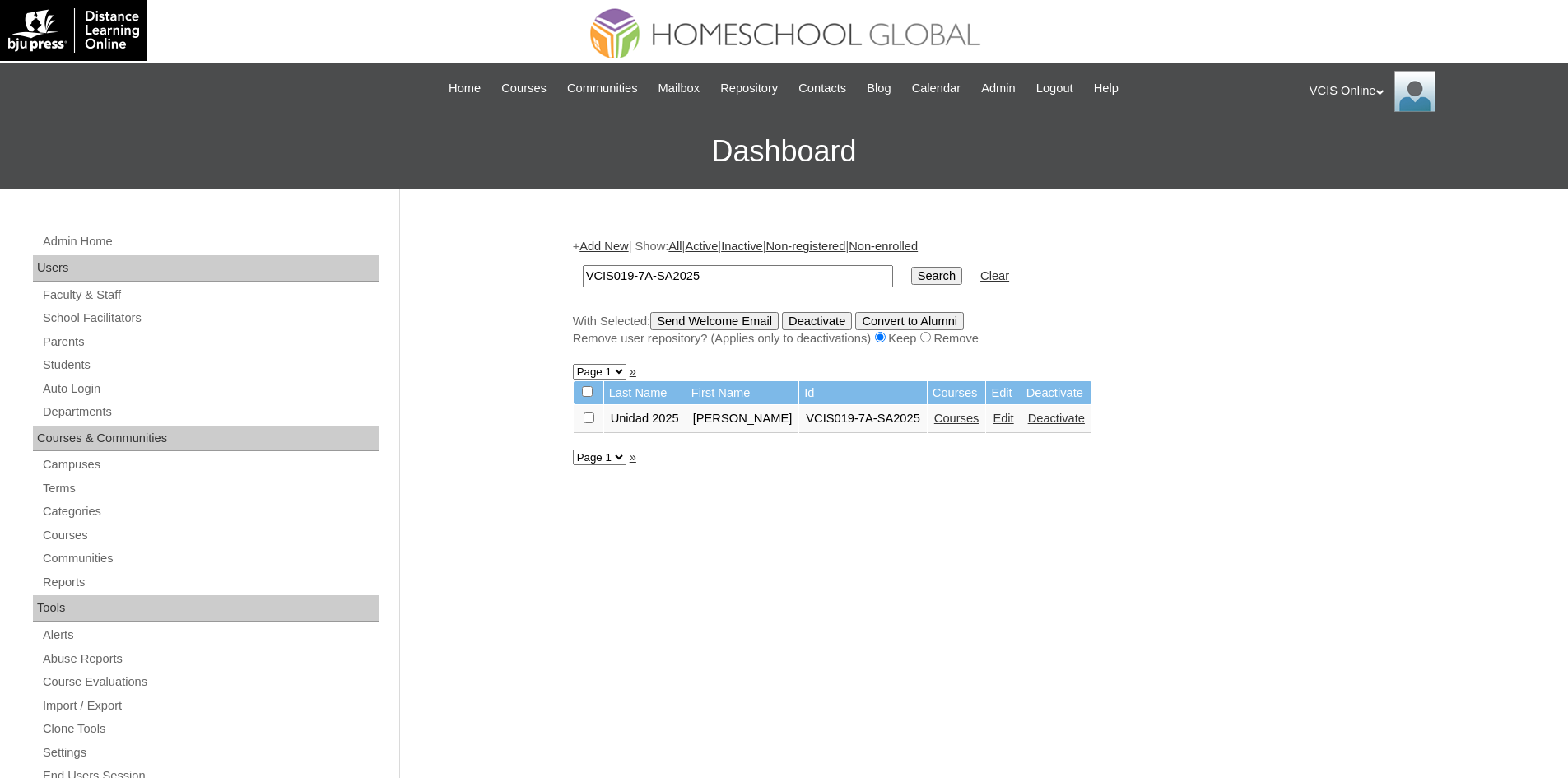
click at [935, 422] on link "Courses" at bounding box center [957, 418] width 45 height 13
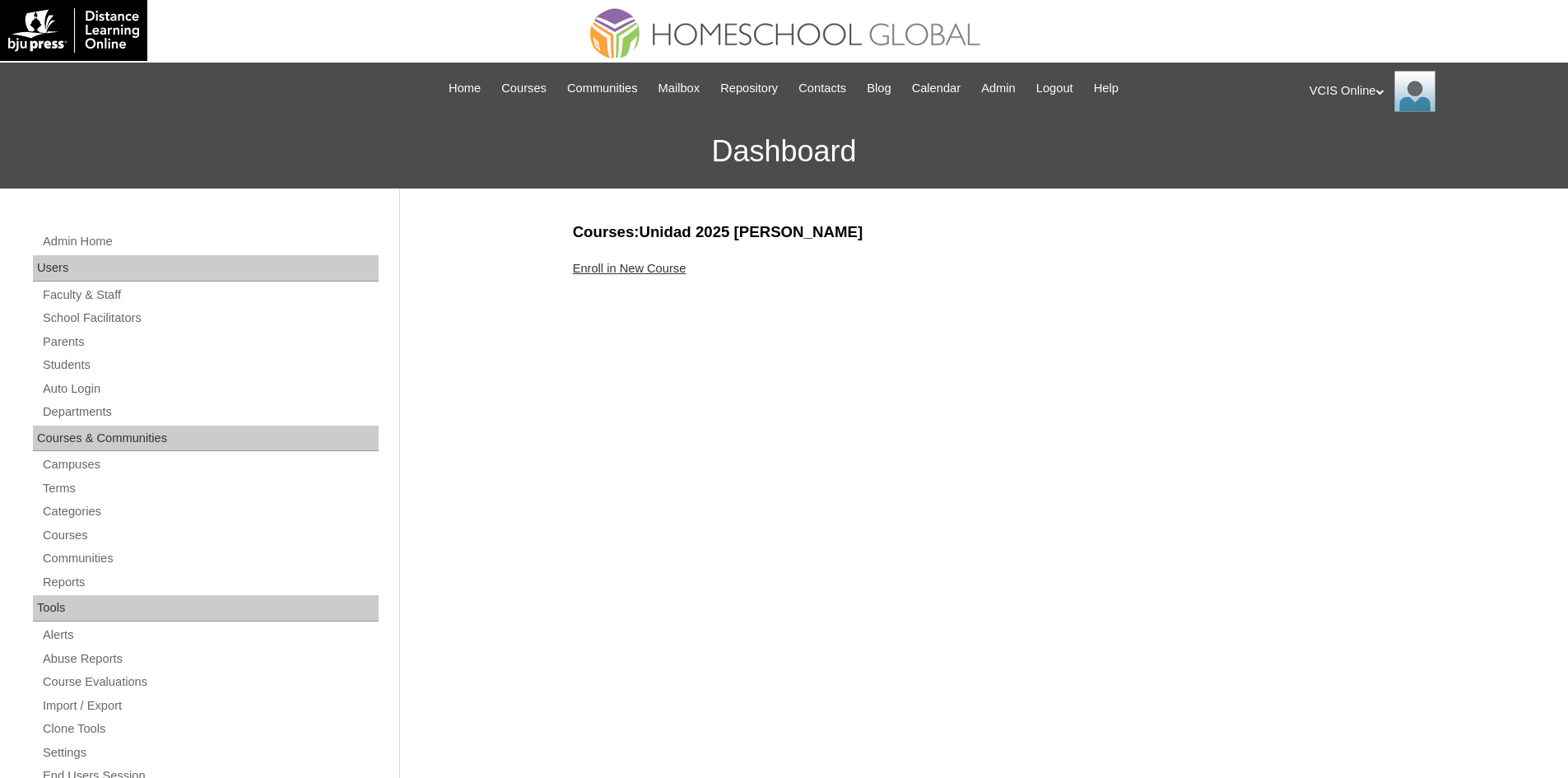
click at [658, 281] on div "Courses:Unidad 2025 [PERSON_NAME] Enroll in New Course" at bounding box center [975, 772] width 823 height 1102
click at [657, 276] on div "Enroll in New Course" at bounding box center [980, 268] width 815 height 18
click at [662, 266] on link "Enroll in New Course" at bounding box center [630, 267] width 113 height 13
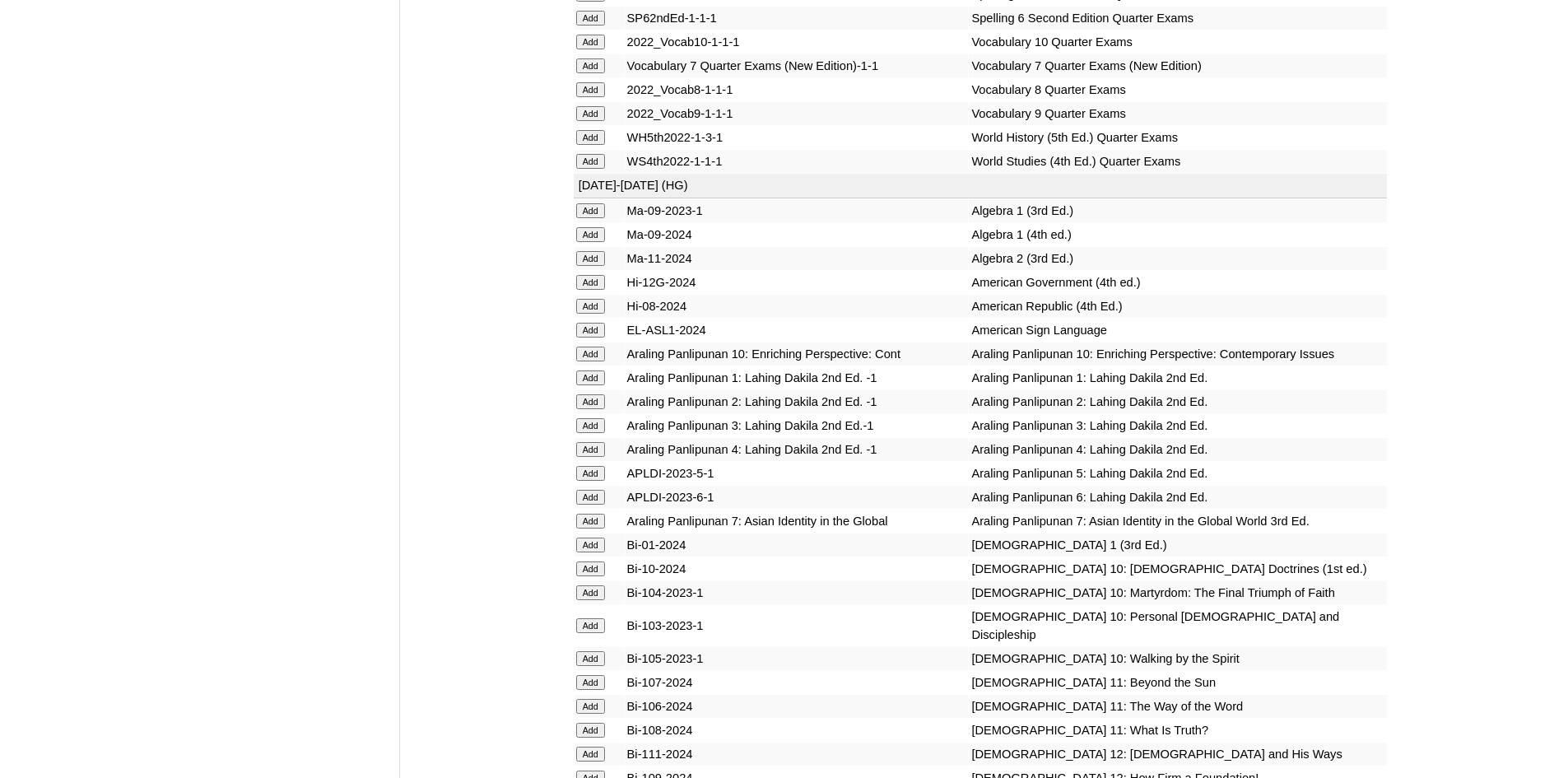
scroll to position [3132, 0]
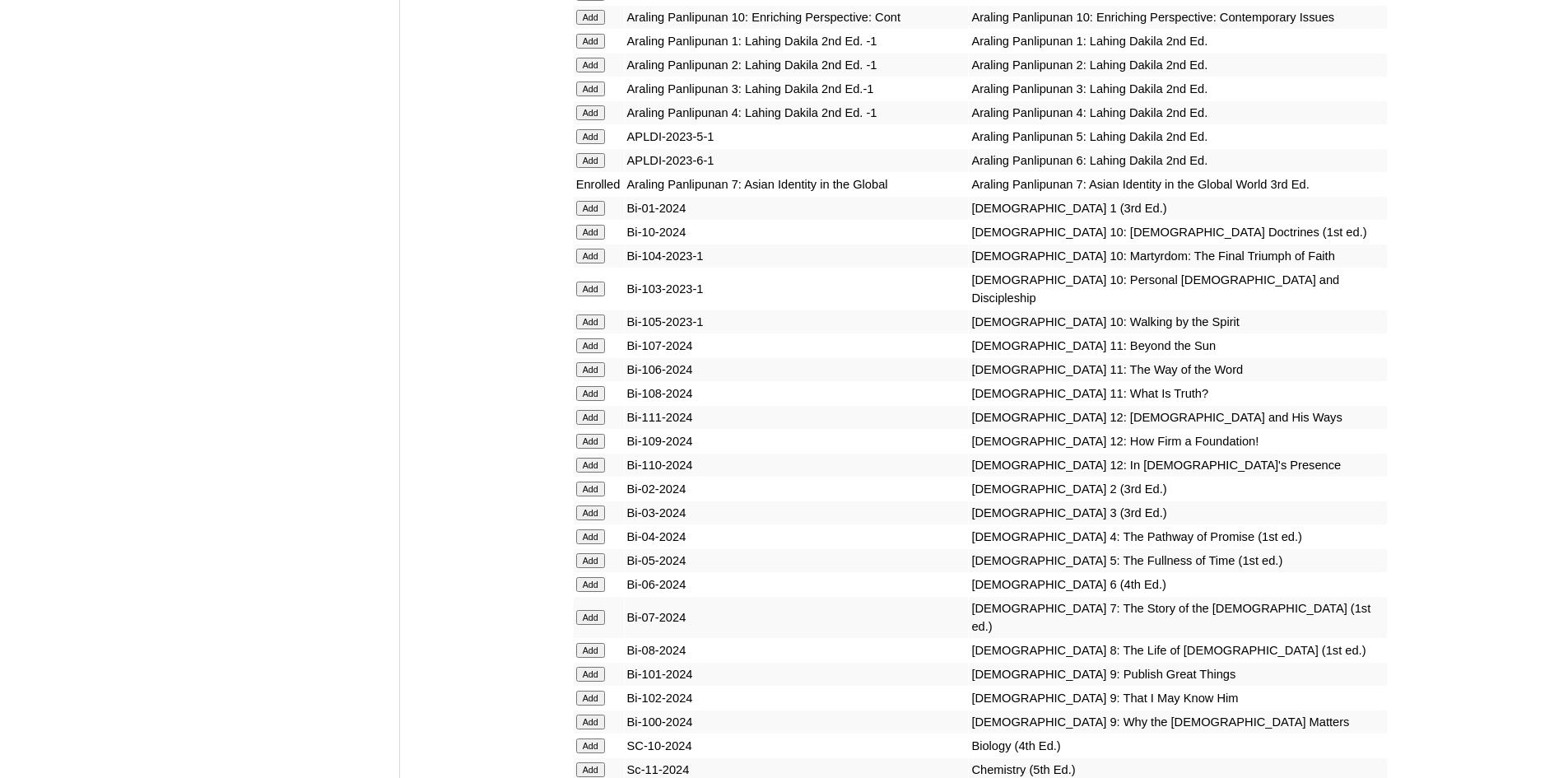
scroll to position [3526, 0]
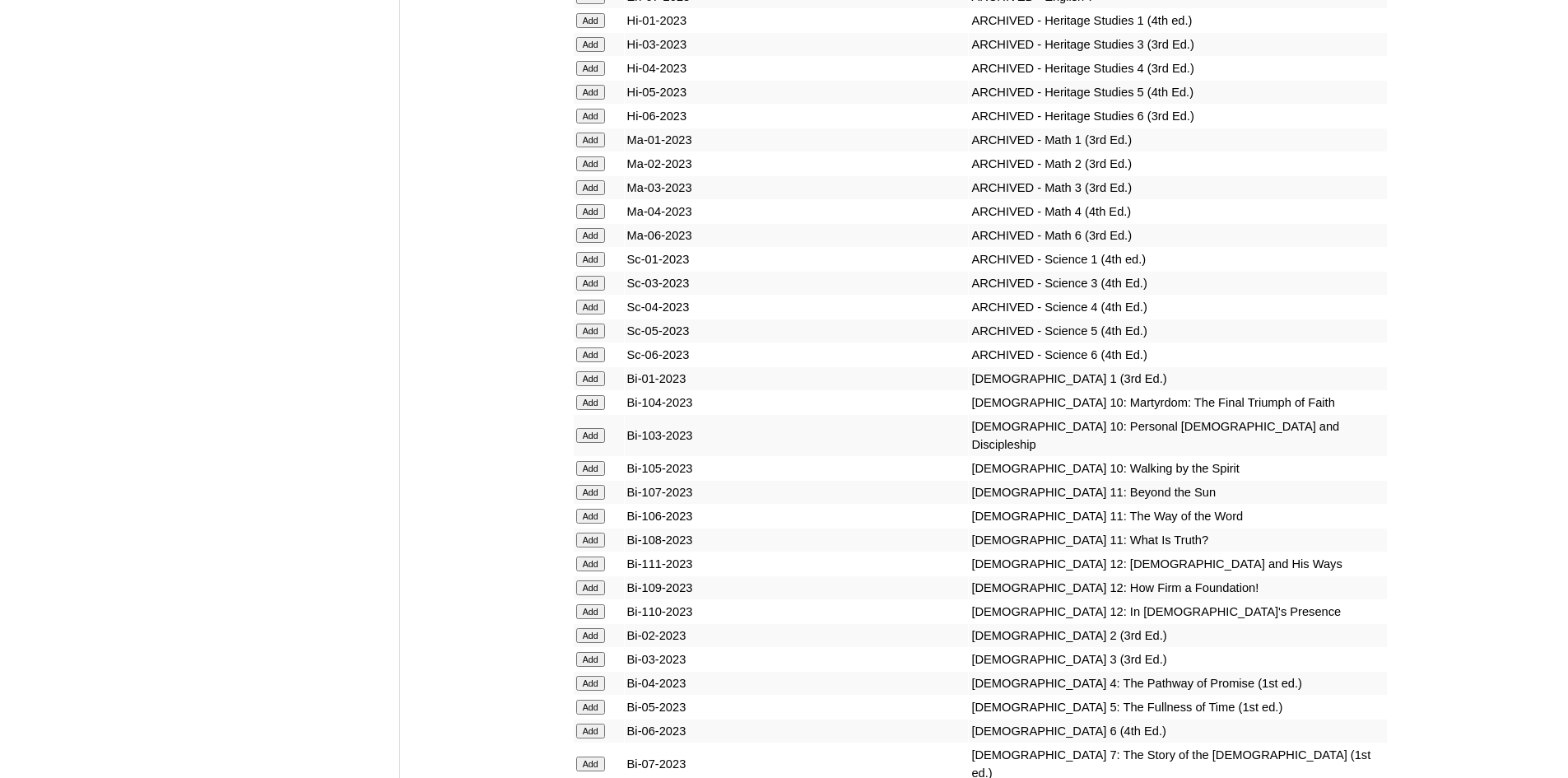
scroll to position [3982, 0]
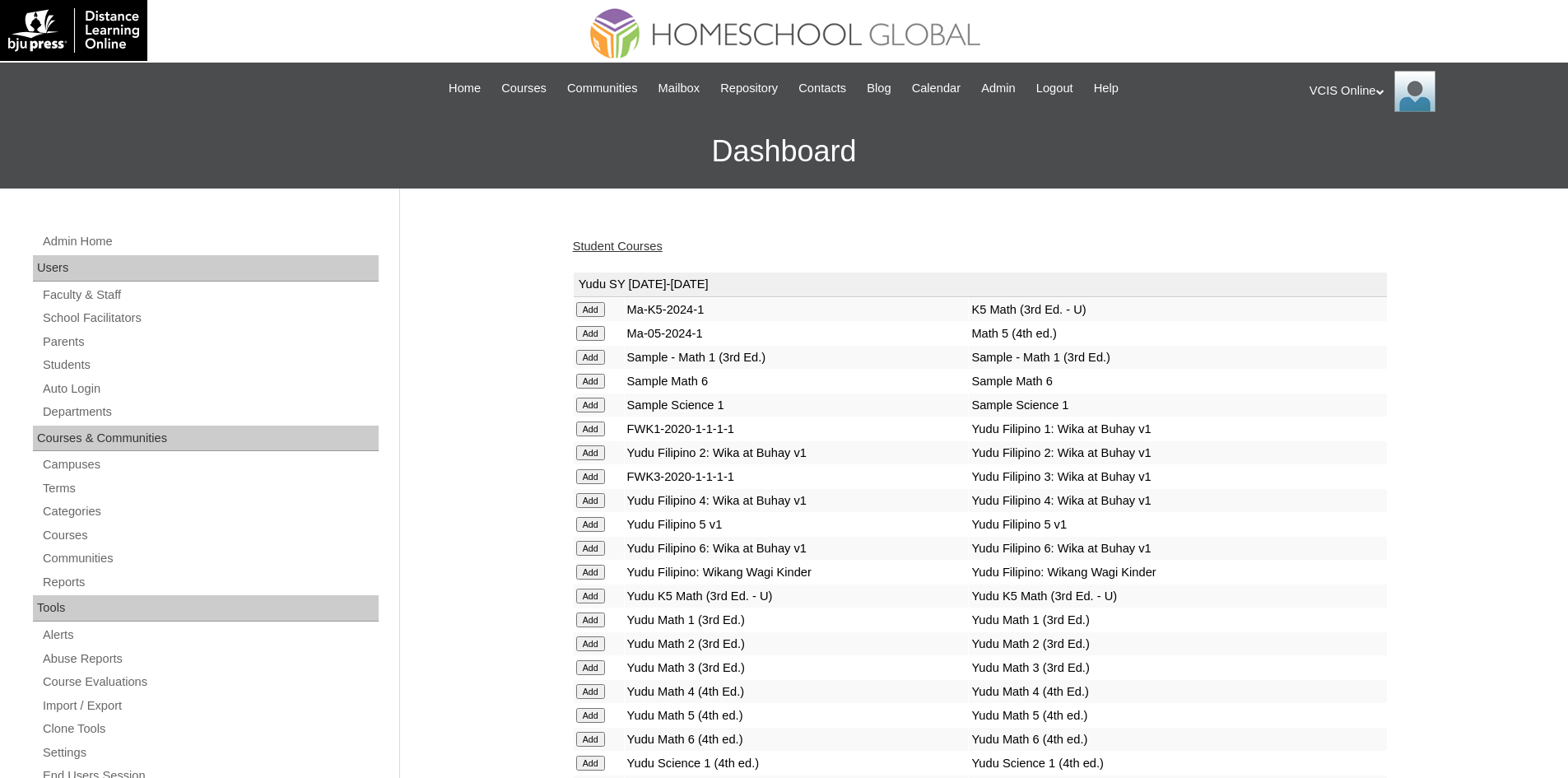
scroll to position [4150, 0]
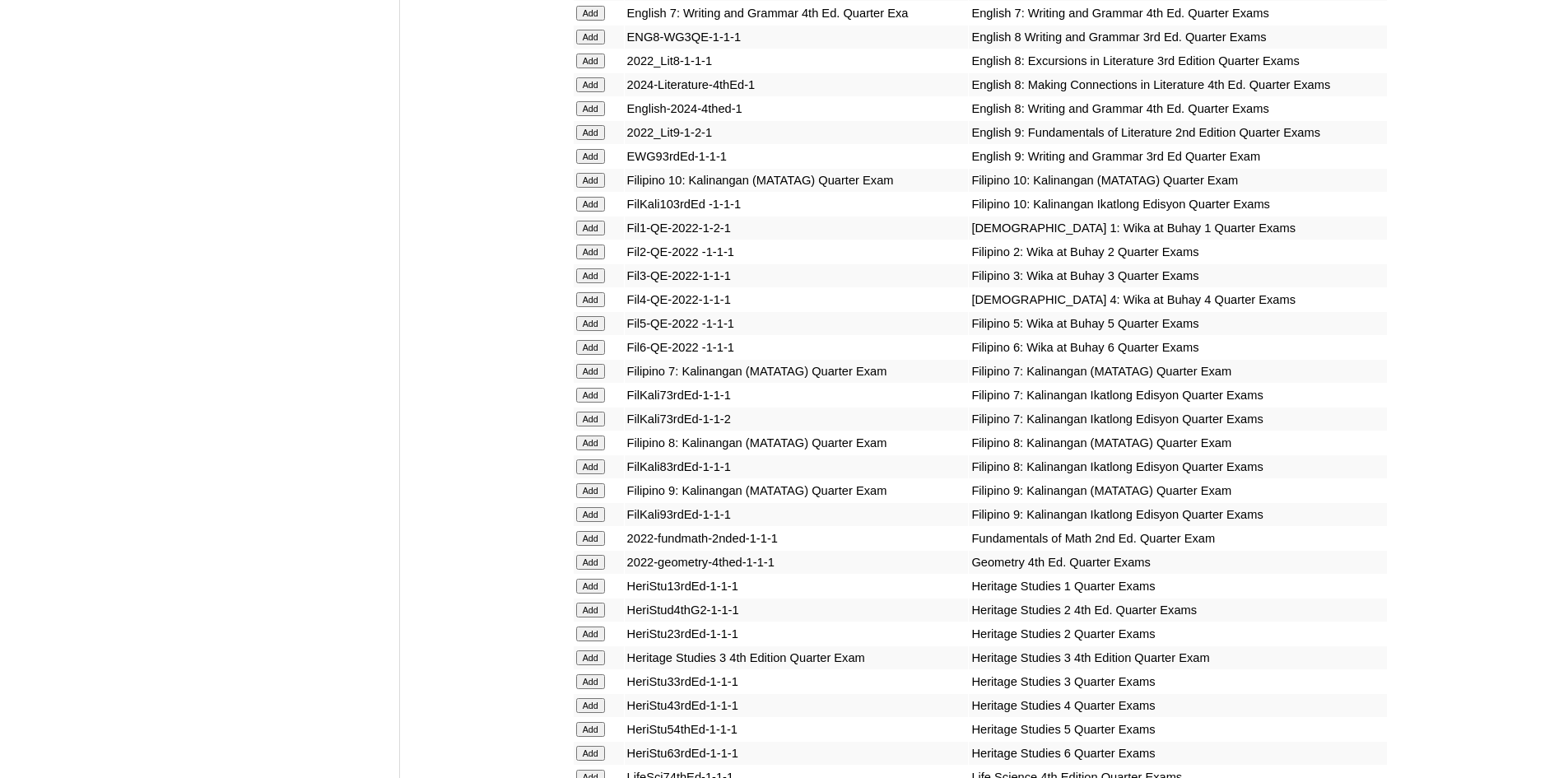
scroll to position [4579, 0]
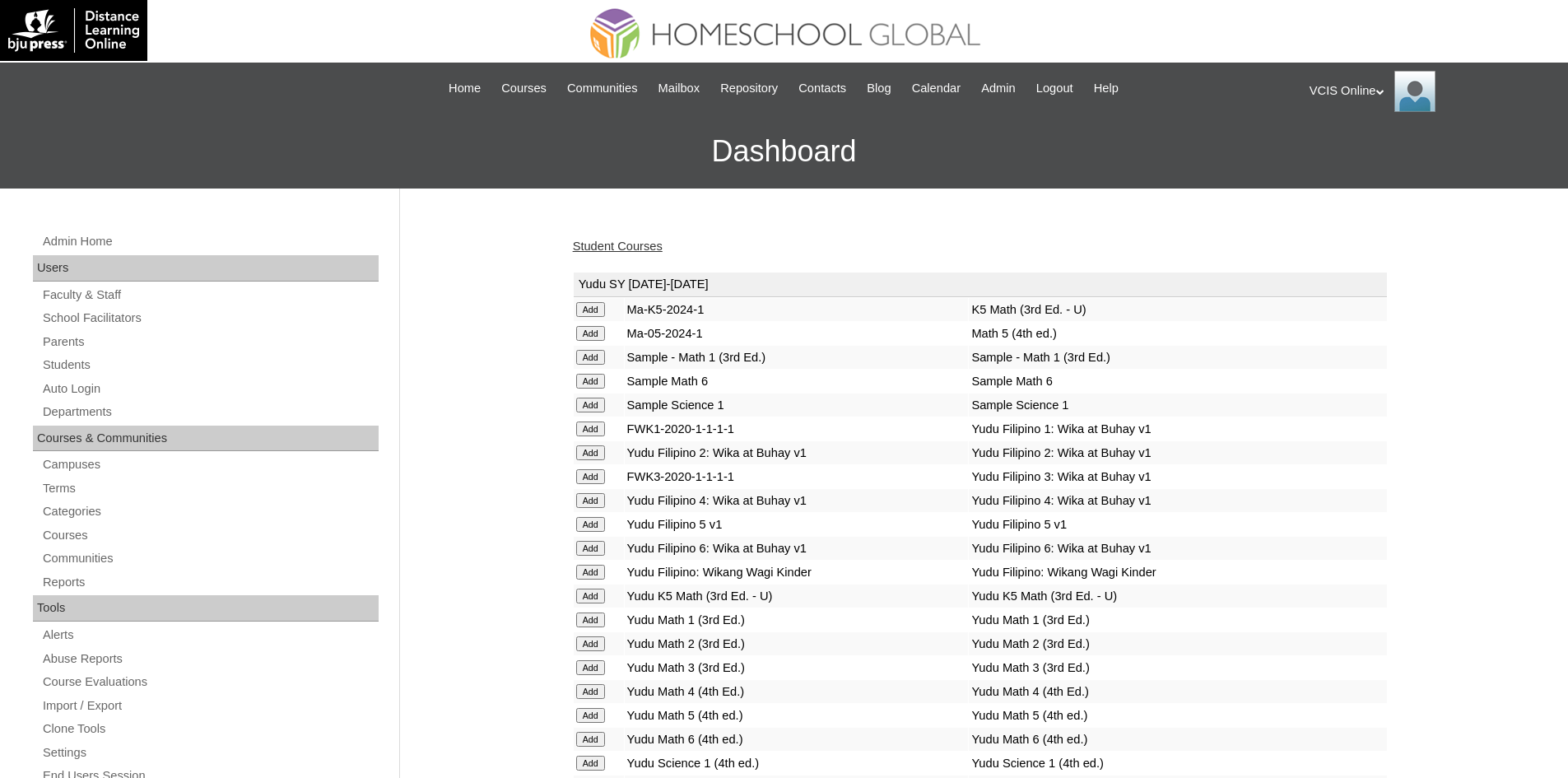
scroll to position [5820, 0]
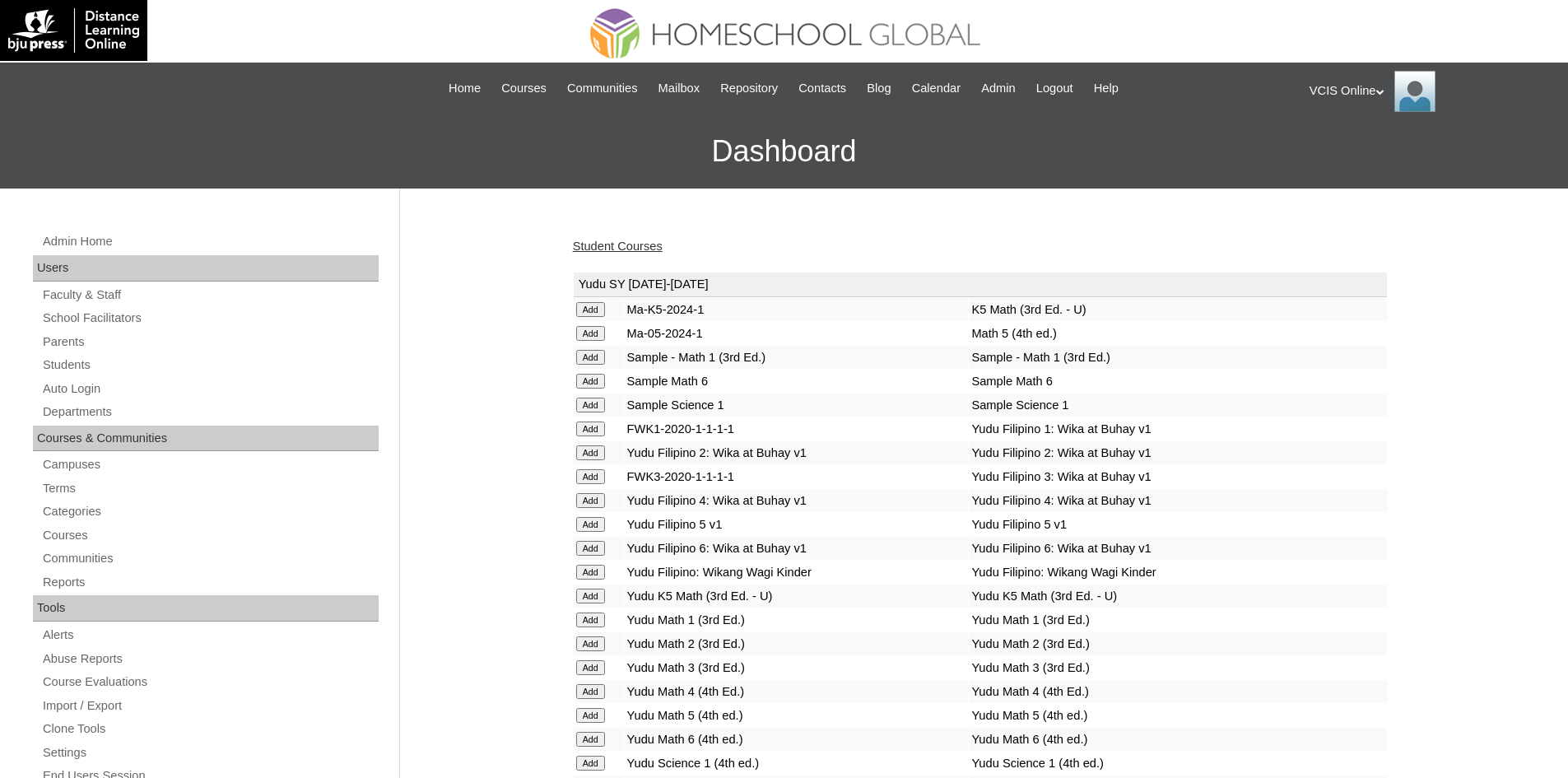
click at [616, 242] on link "Student Courses" at bounding box center [618, 245] width 90 height 13
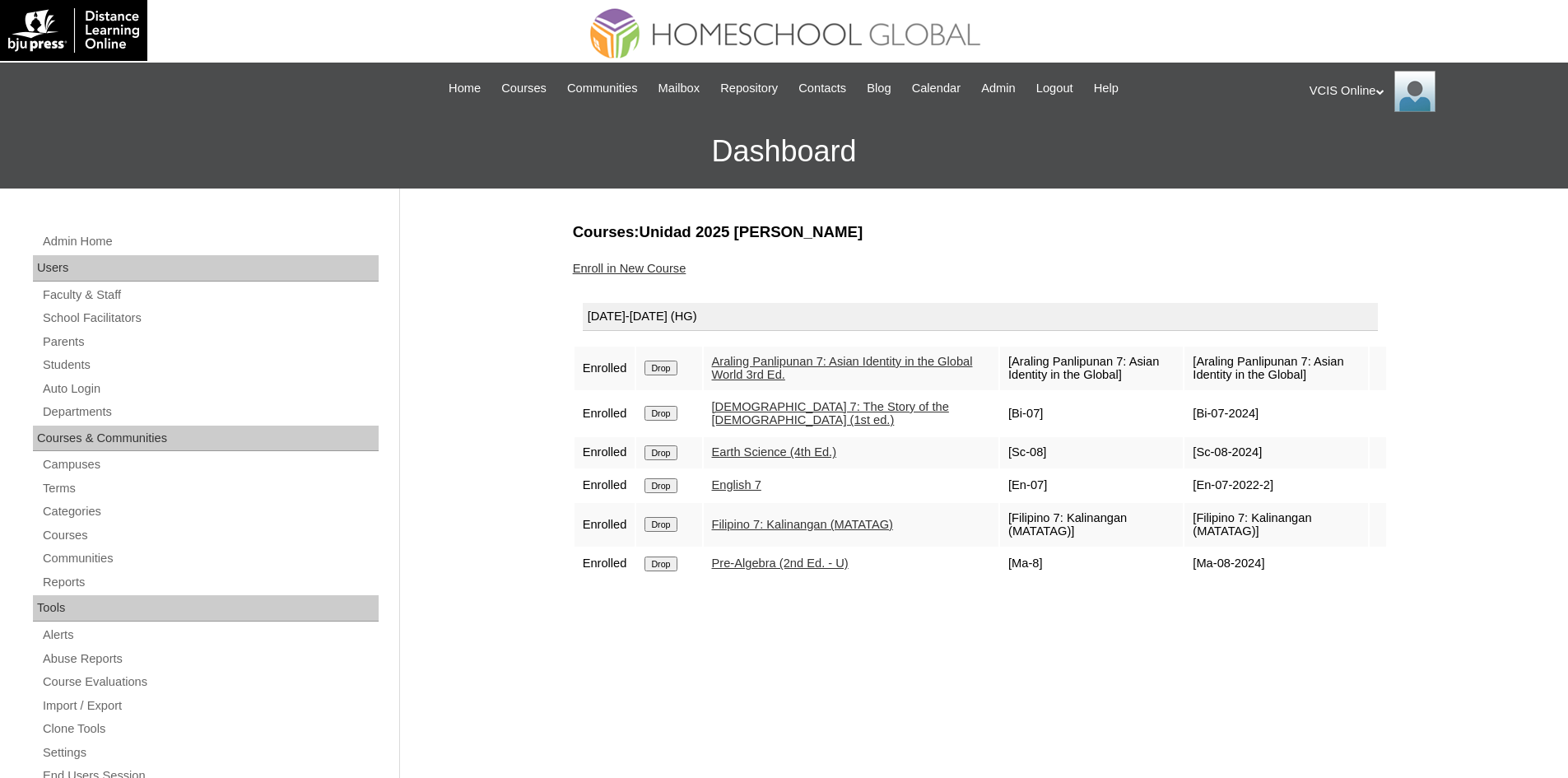
click at [745, 586] on div "Courses:Unidad 2025 [PERSON_NAME] Enroll in New Course [DATE]-[DATE] (HG) Enrol…" at bounding box center [975, 772] width 823 height 1102
click at [65, 344] on link "Parents" at bounding box center [210, 342] width 338 height 20
